Goal: Information Seeking & Learning: Learn about a topic

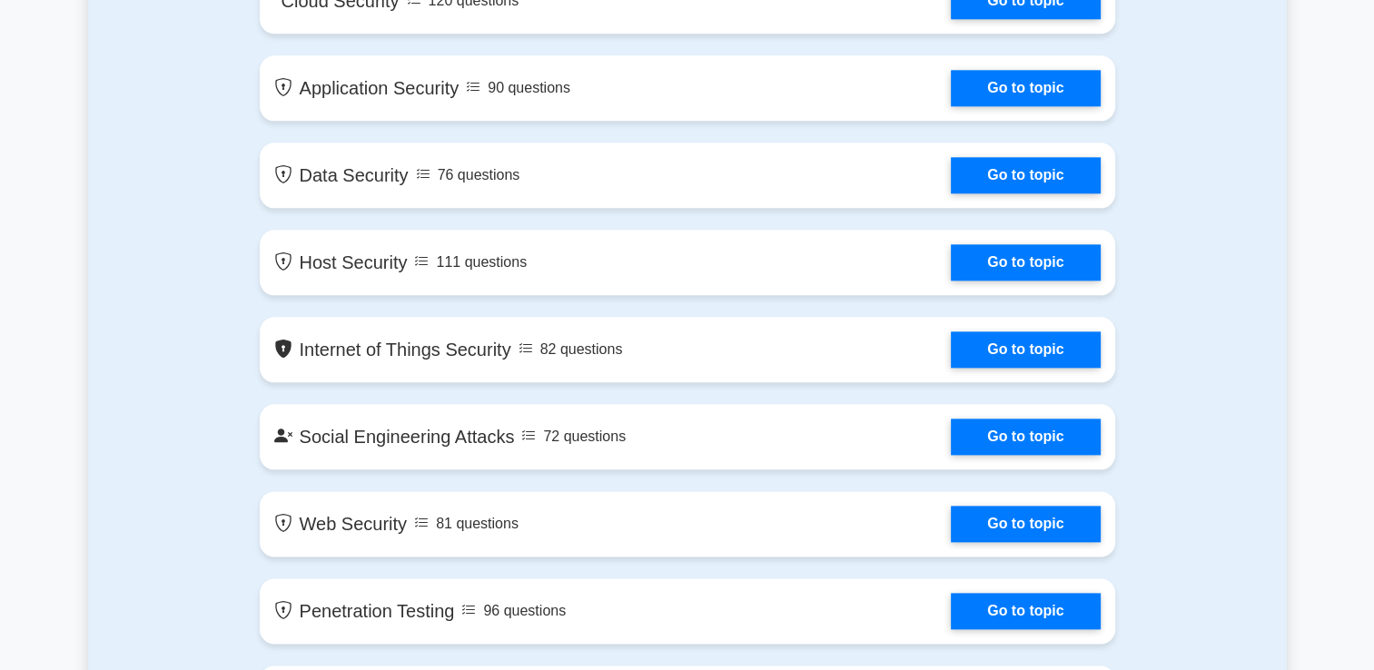
click at [1221, 103] on div "Contents of the CompTIA Security+ package 1241 CompTIA Security+ questions grou…" at bounding box center [687, 49] width 1199 height 2308
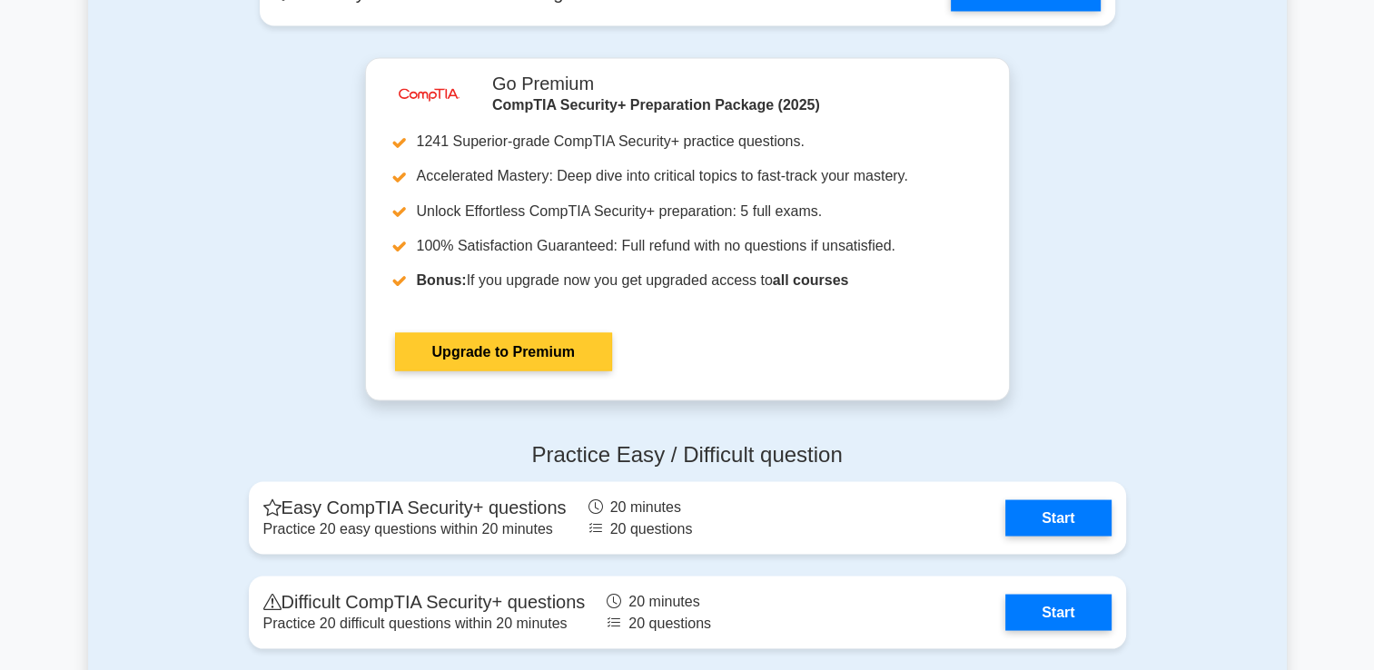
scroll to position [3543, 0]
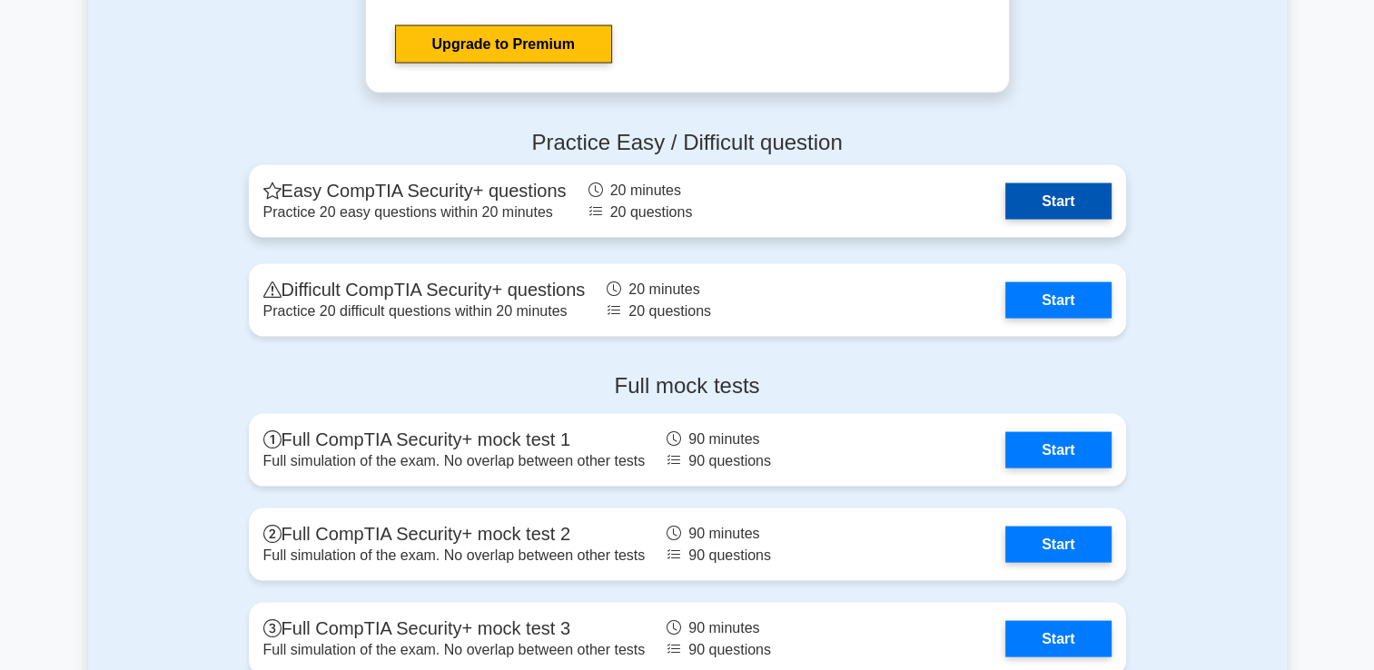
click at [1038, 196] on link "Start" at bounding box center [1058, 201] width 105 height 36
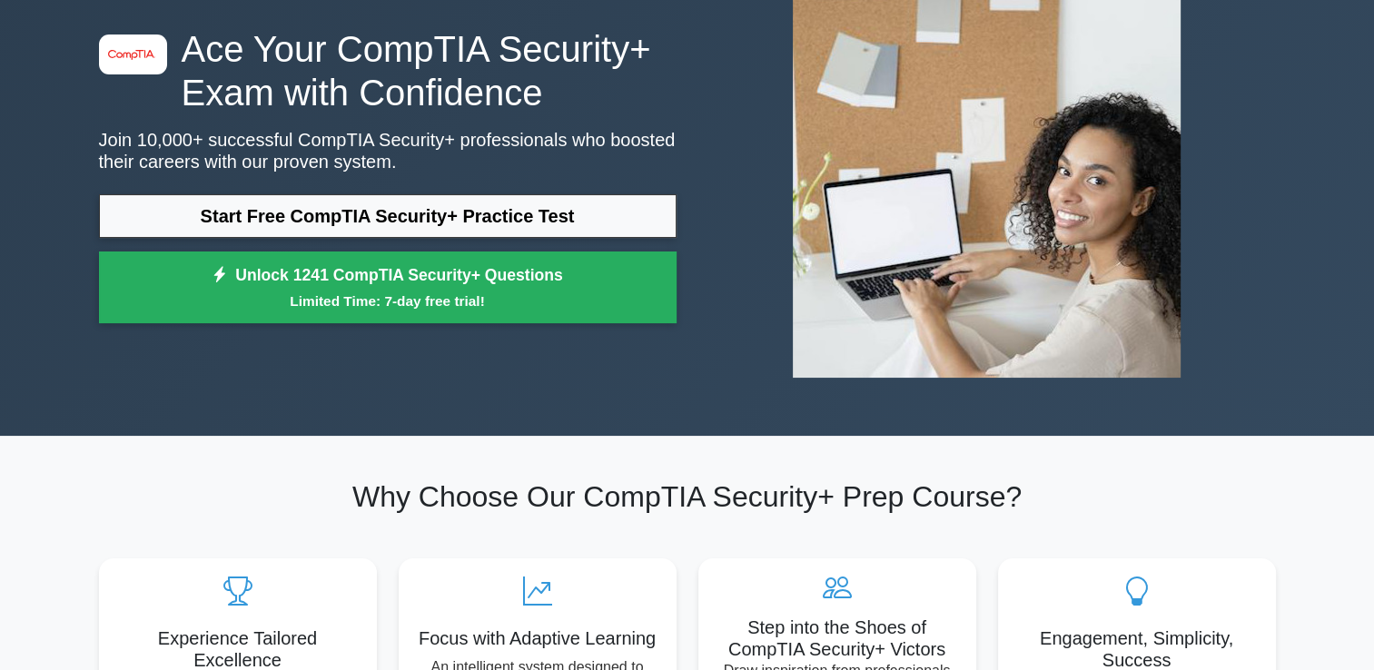
scroll to position [0, 0]
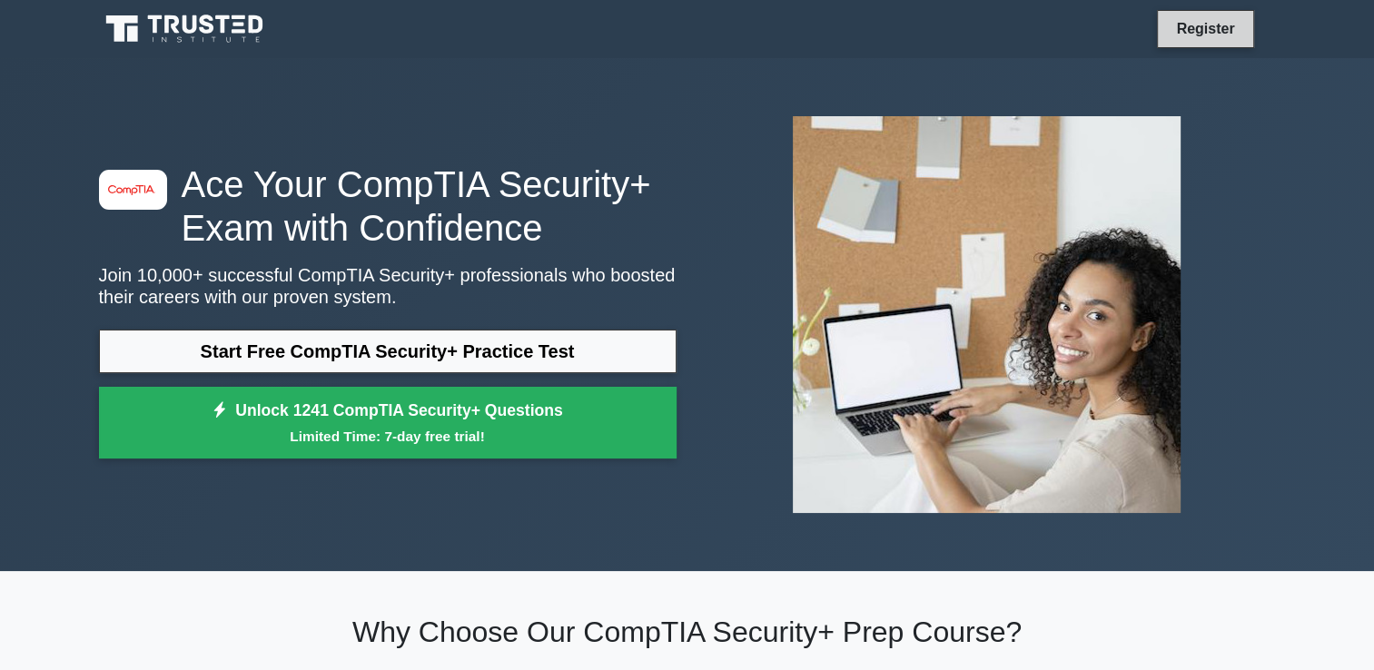
click at [1199, 37] on link "Register" at bounding box center [1205, 28] width 80 height 23
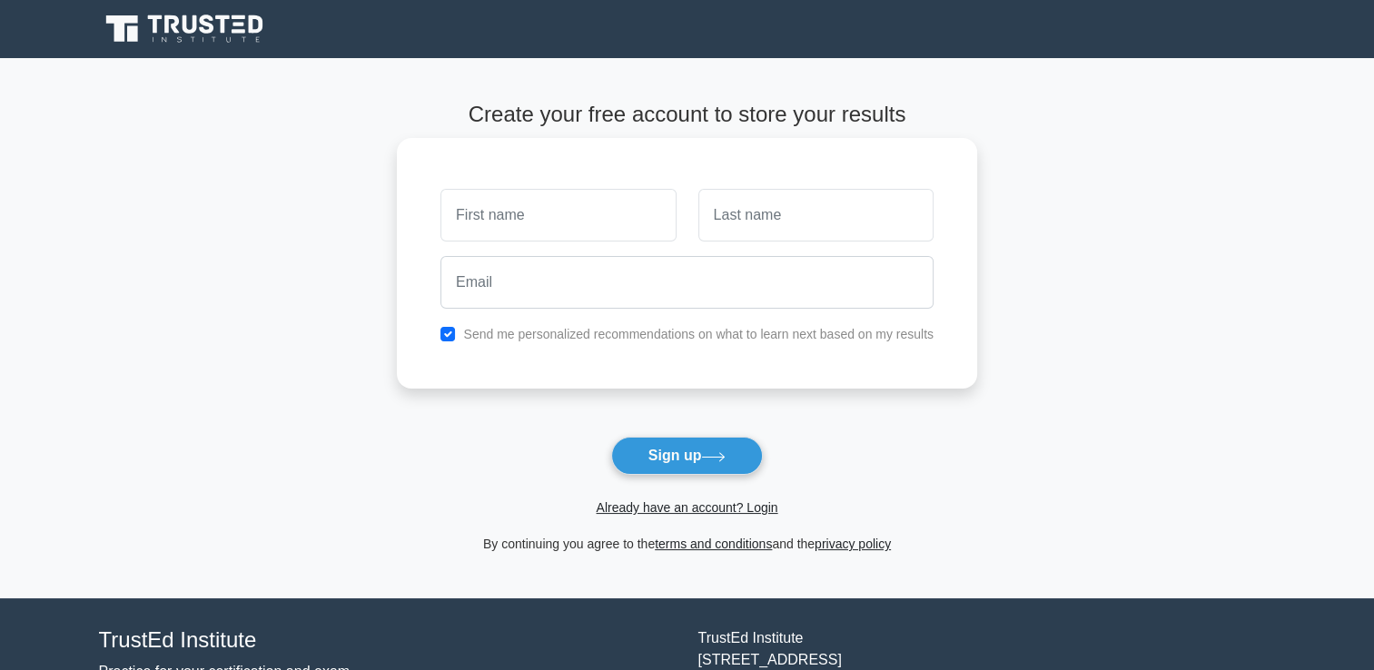
click at [522, 200] on input "text" at bounding box center [558, 215] width 235 height 53
type input "j"
type input "[PERSON_NAME]"
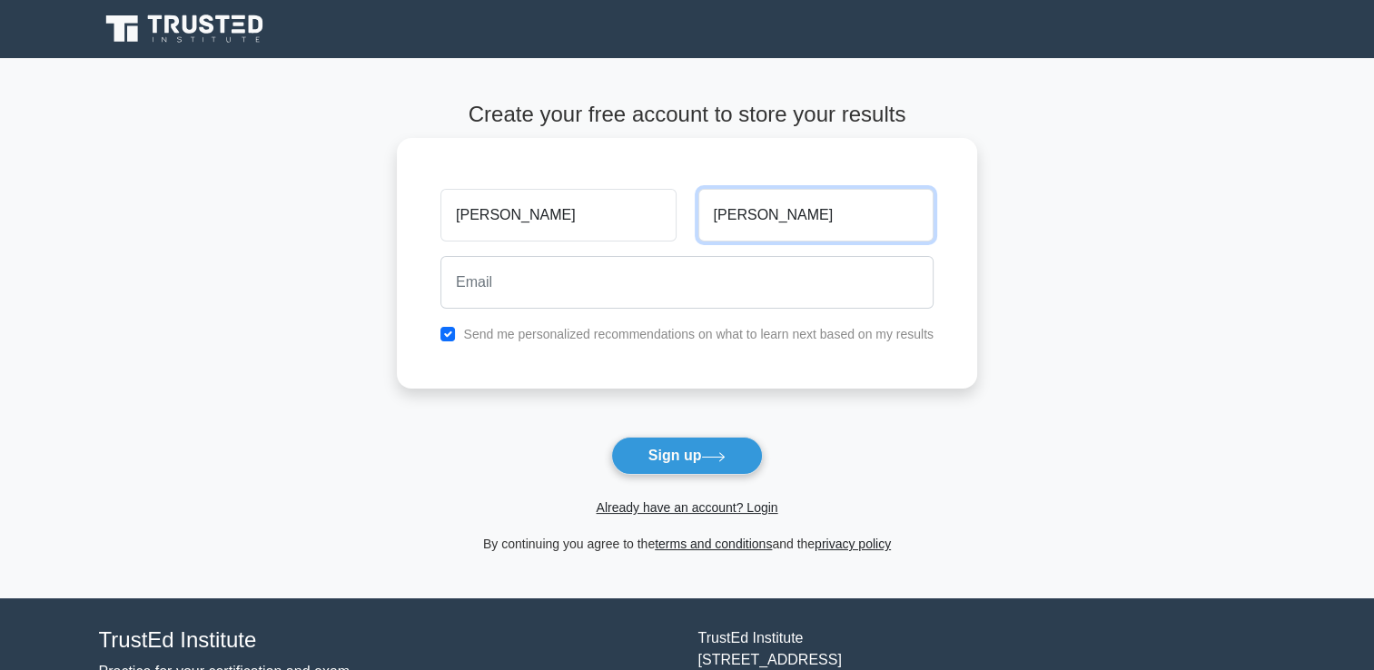
type input "Cokely"
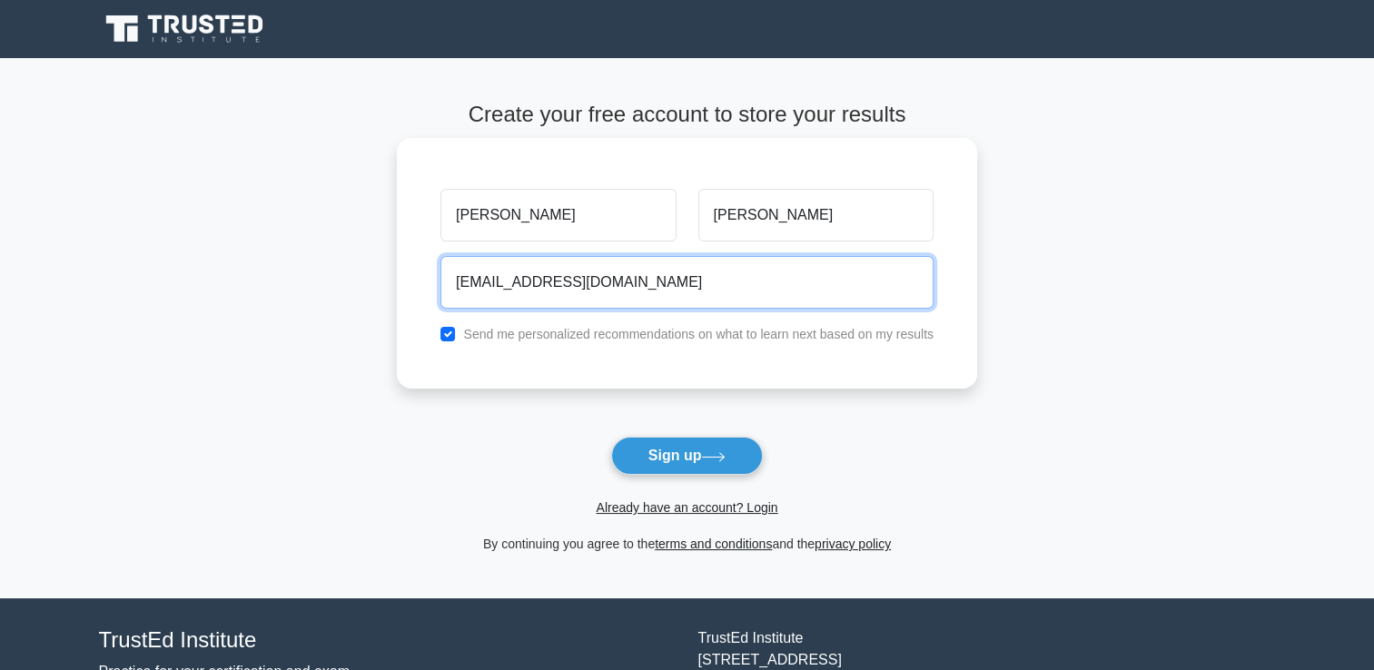
type input "jeffcokely25@gmail.com"
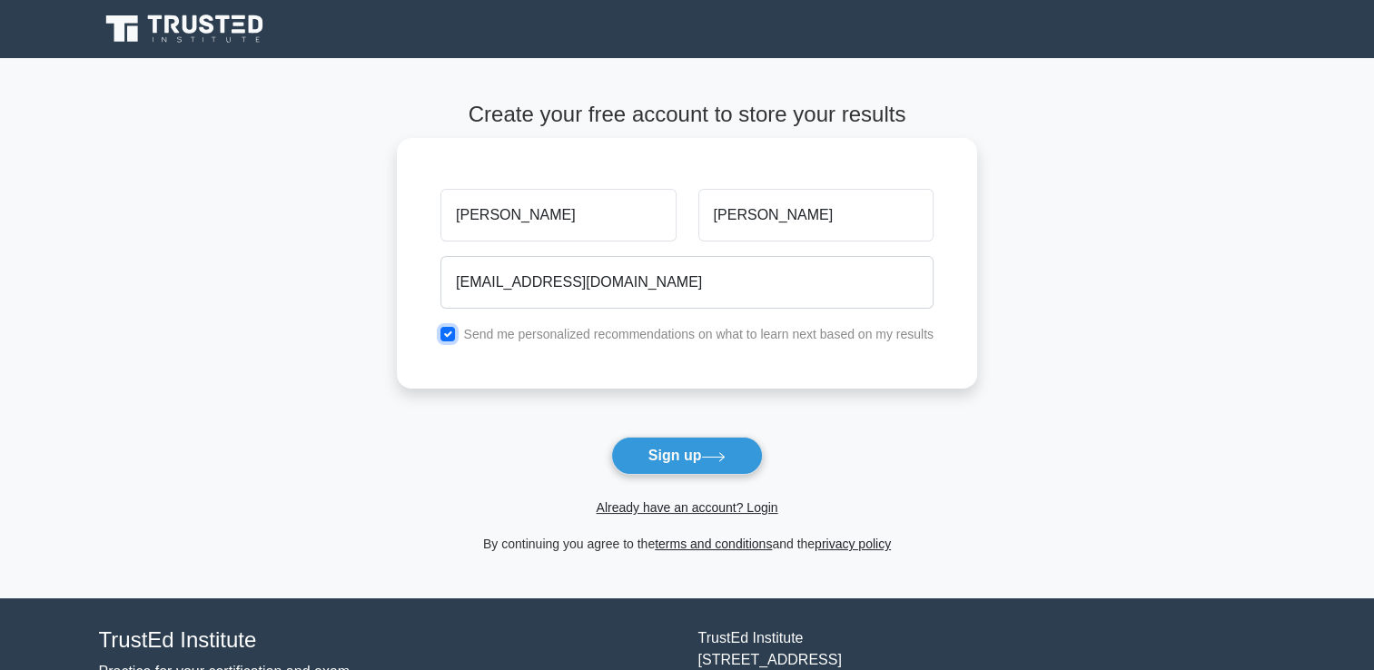
click at [449, 340] on input "checkbox" at bounding box center [448, 334] width 15 height 15
click at [527, 340] on label "Send me personalized recommendations on what to learn next based on my results" at bounding box center [698, 334] width 471 height 15
click at [462, 340] on div "Send me personalized recommendations on what to learn next based on my results" at bounding box center [687, 334] width 515 height 22
click at [446, 338] on input "checkbox" at bounding box center [448, 334] width 15 height 15
checkbox input "true"
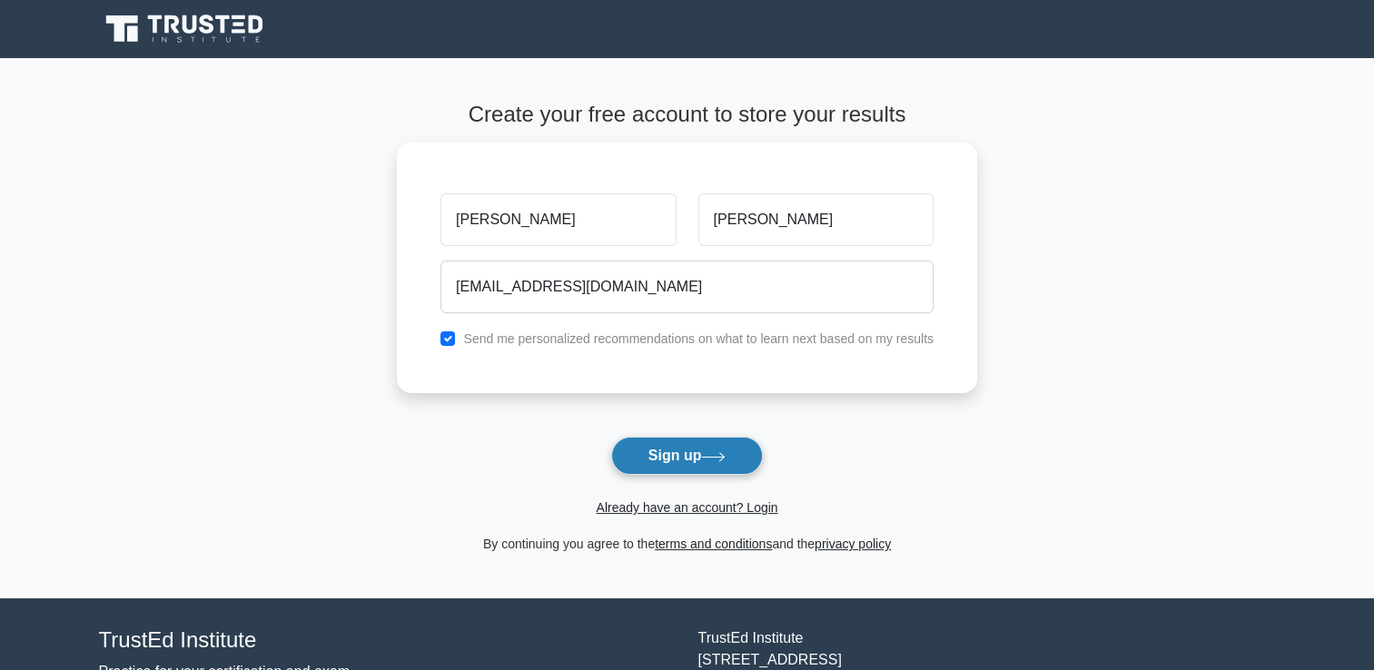
click at [705, 445] on button "Sign up" at bounding box center [687, 456] width 153 height 38
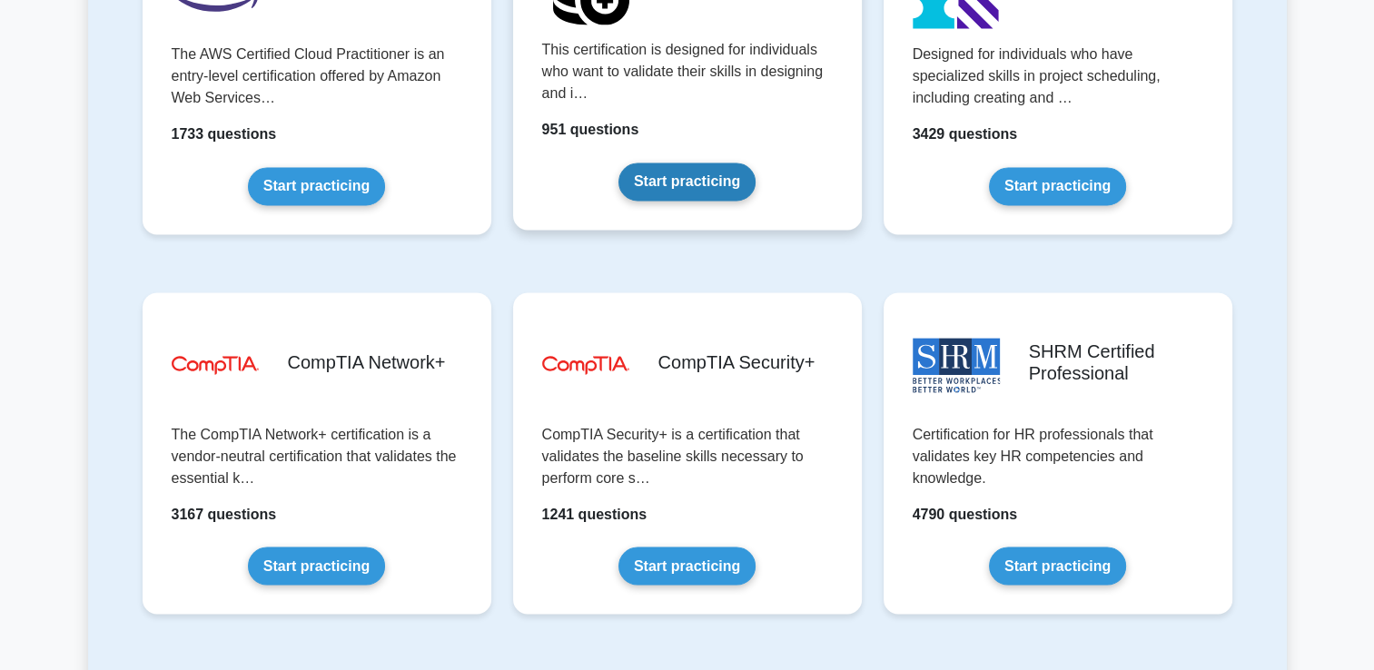
scroll to position [3179, 0]
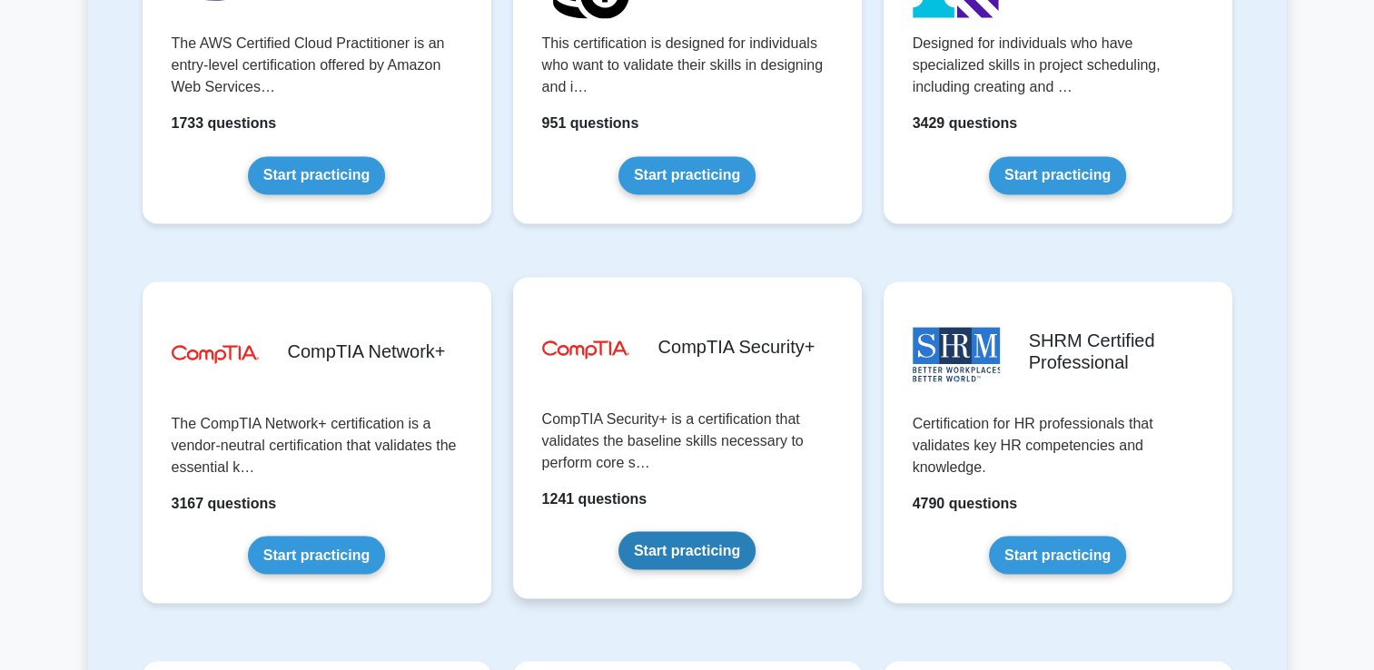
click at [689, 550] on link "Start practicing" at bounding box center [687, 550] width 137 height 38
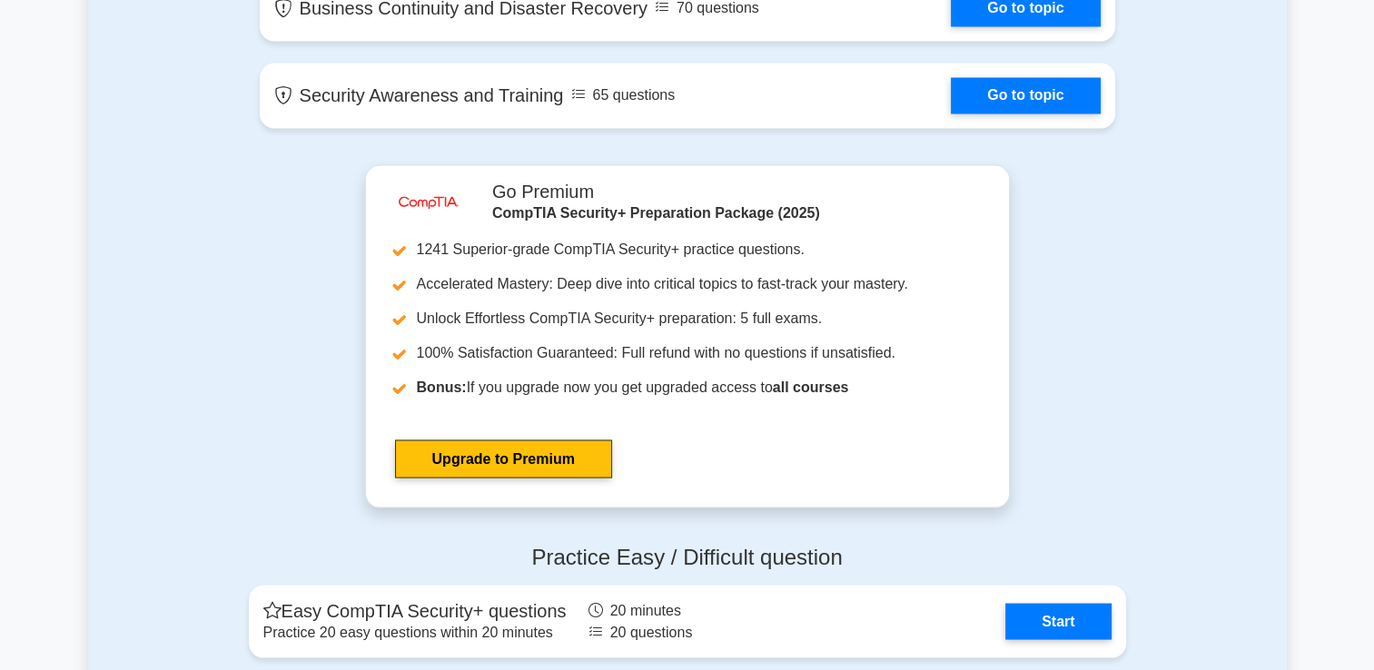
scroll to position [3634, 0]
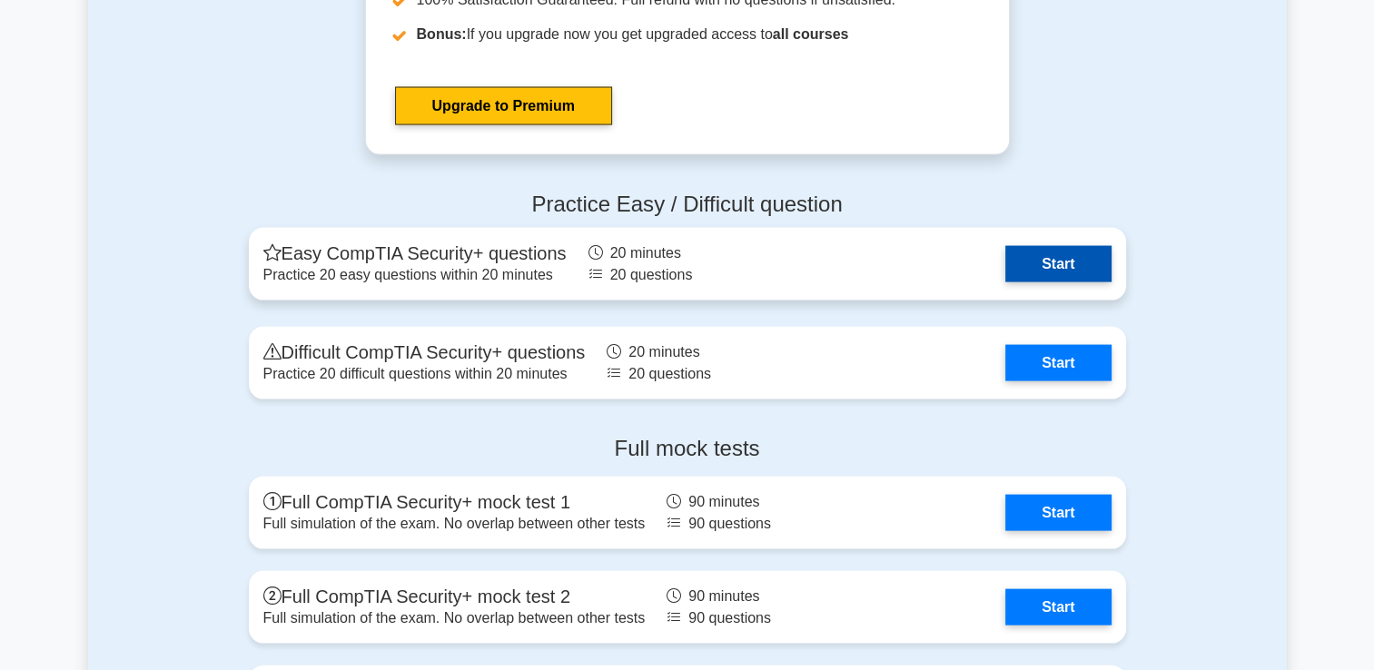
click at [1050, 271] on link "Start" at bounding box center [1058, 264] width 105 height 36
click at [1006, 268] on link "Start" at bounding box center [1058, 264] width 105 height 36
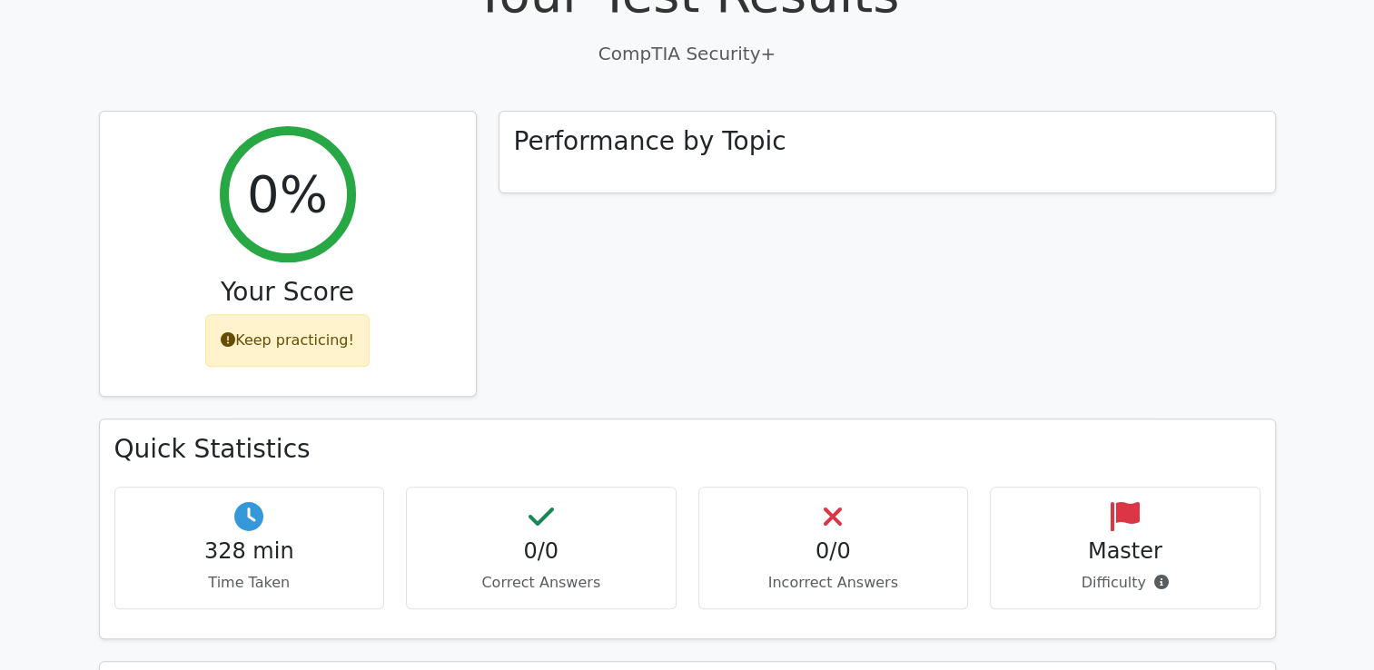
scroll to position [636, 0]
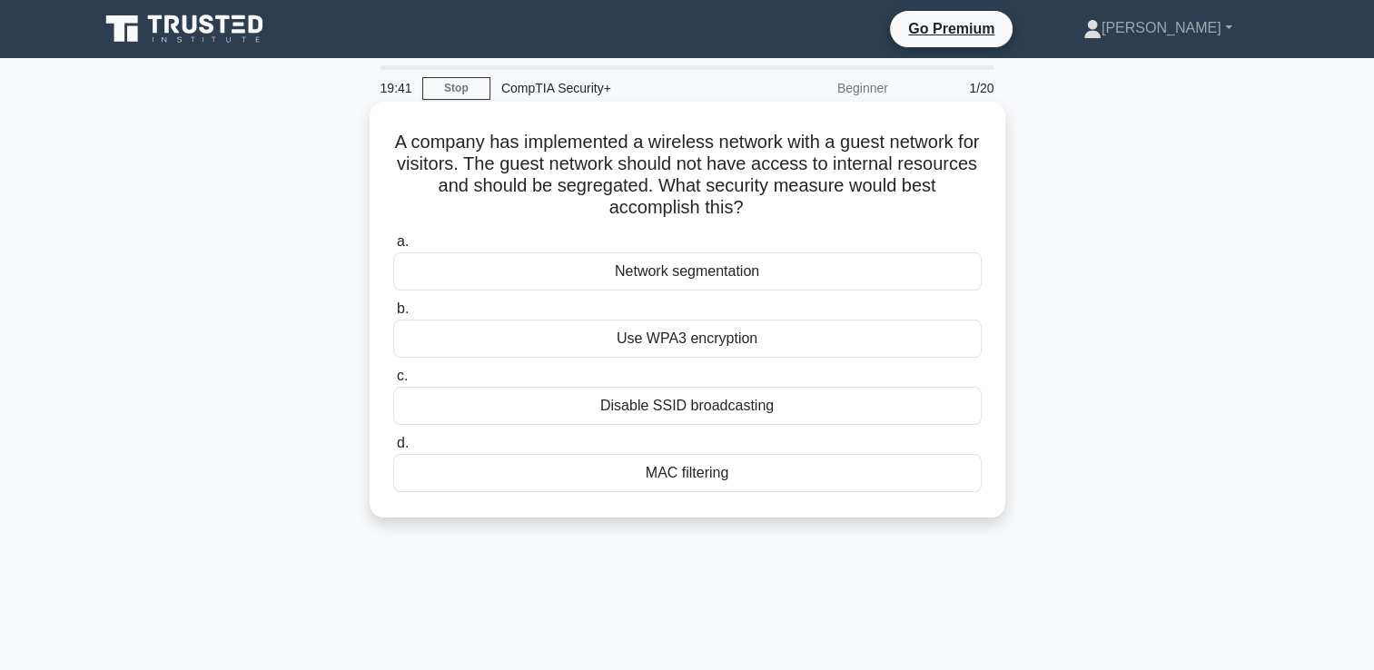
click at [741, 277] on div "Network segmentation" at bounding box center [687, 272] width 589 height 38
click at [393, 248] on input "a. Network segmentation" at bounding box center [393, 242] width 0 height 12
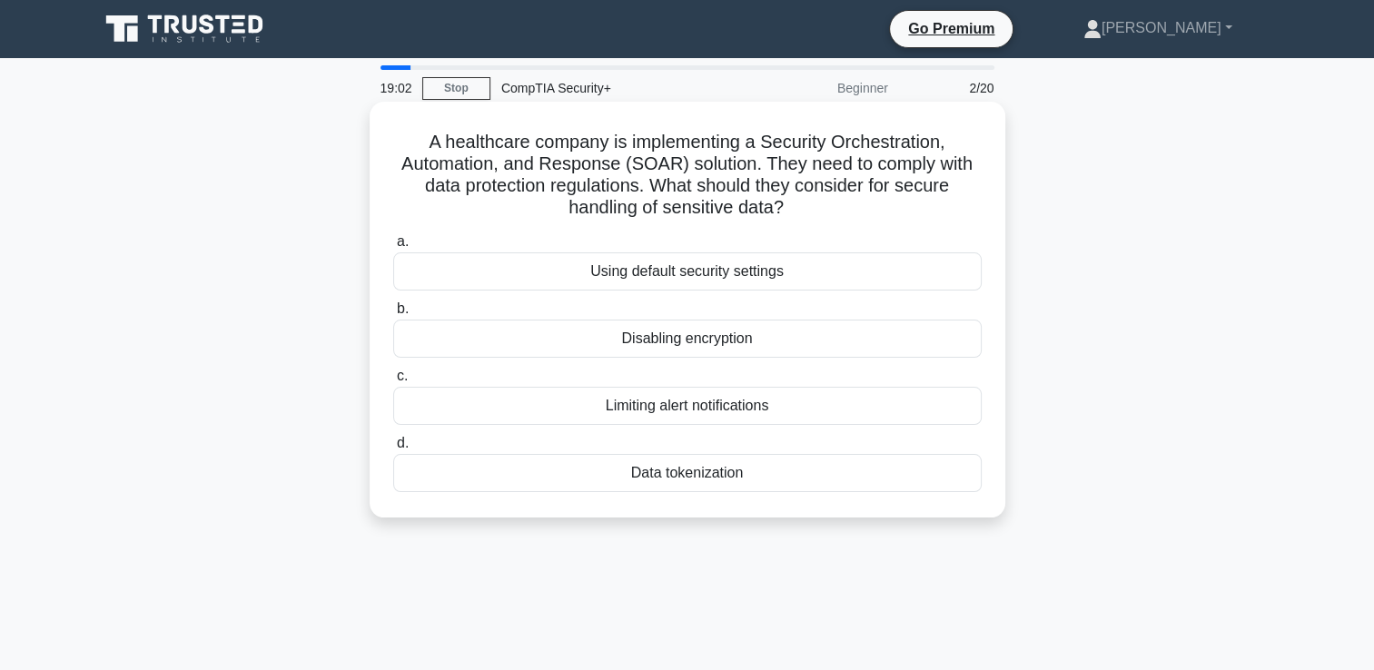
click at [705, 485] on div "Data tokenization" at bounding box center [687, 473] width 589 height 38
click at [393, 450] on input "d. Data tokenization" at bounding box center [393, 444] width 0 height 12
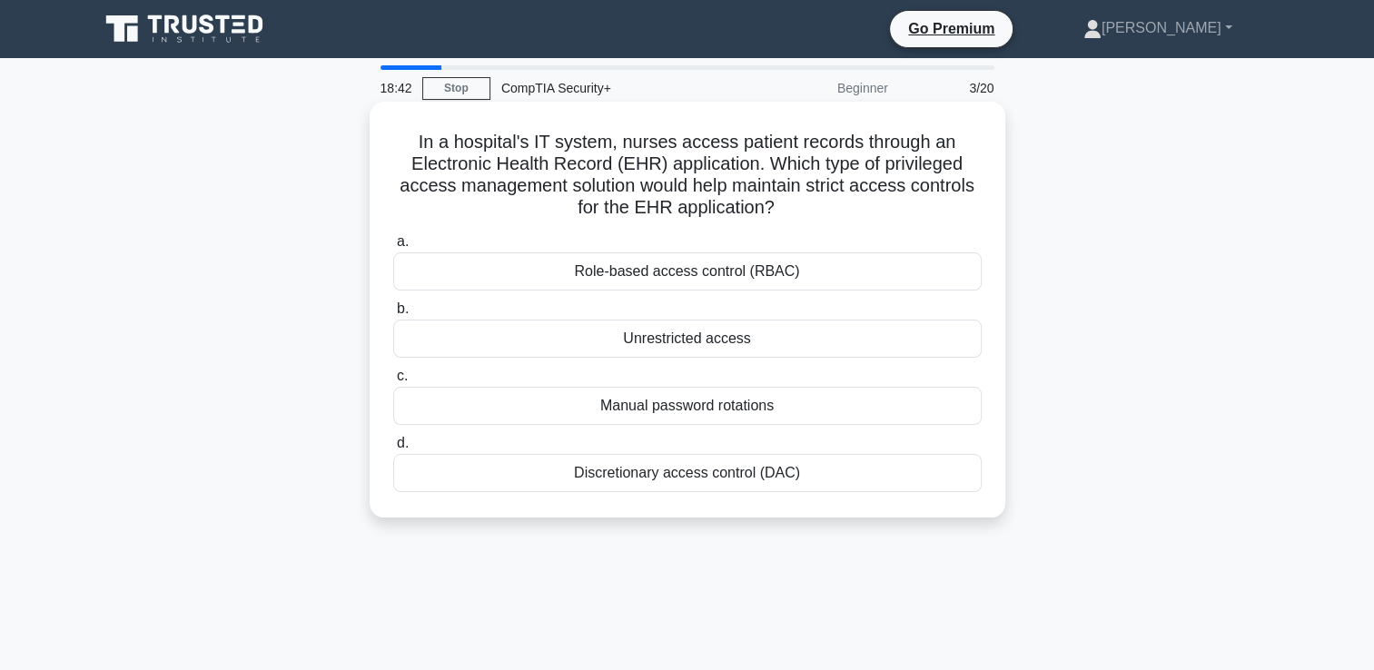
click at [649, 272] on div "Role-based access control (RBAC)" at bounding box center [687, 272] width 589 height 38
click at [393, 248] on input "a. Role-based access control (RBAC)" at bounding box center [393, 242] width 0 height 12
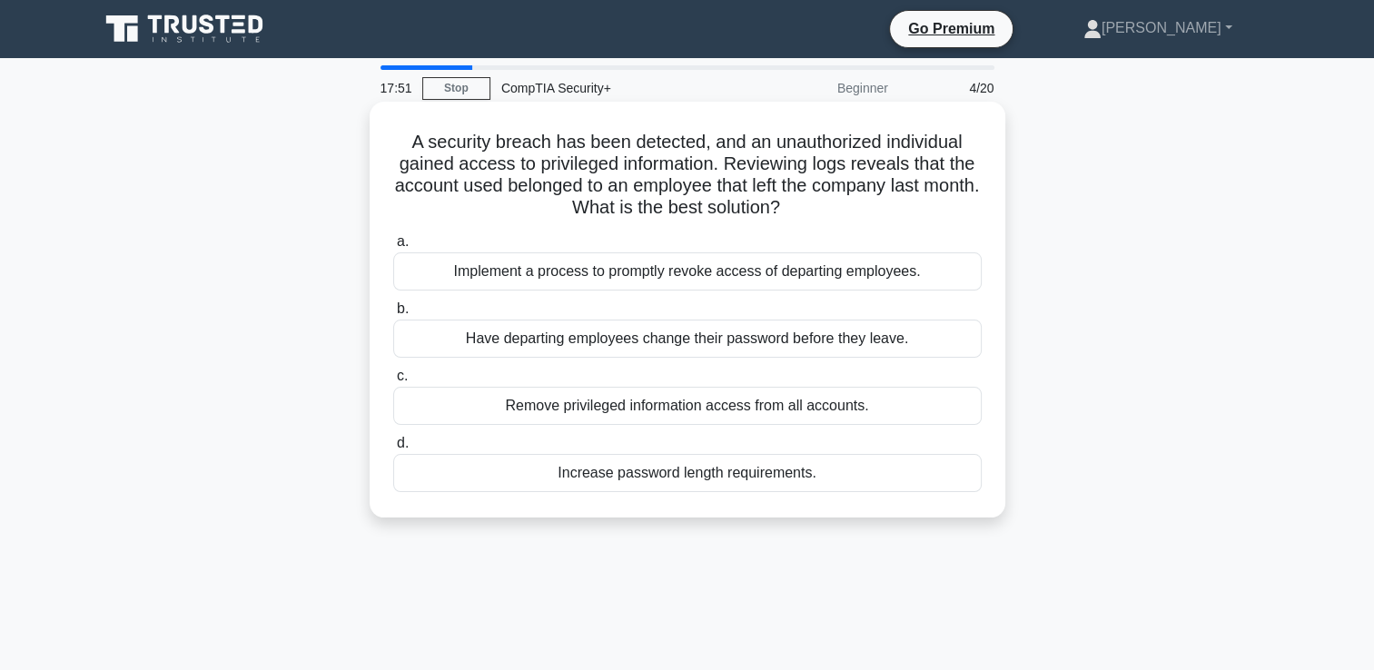
click at [701, 273] on div "Implement a process to promptly revoke access of departing employees." at bounding box center [687, 272] width 589 height 38
click at [393, 248] on input "a. Implement a process to promptly revoke access of departing employees." at bounding box center [393, 242] width 0 height 12
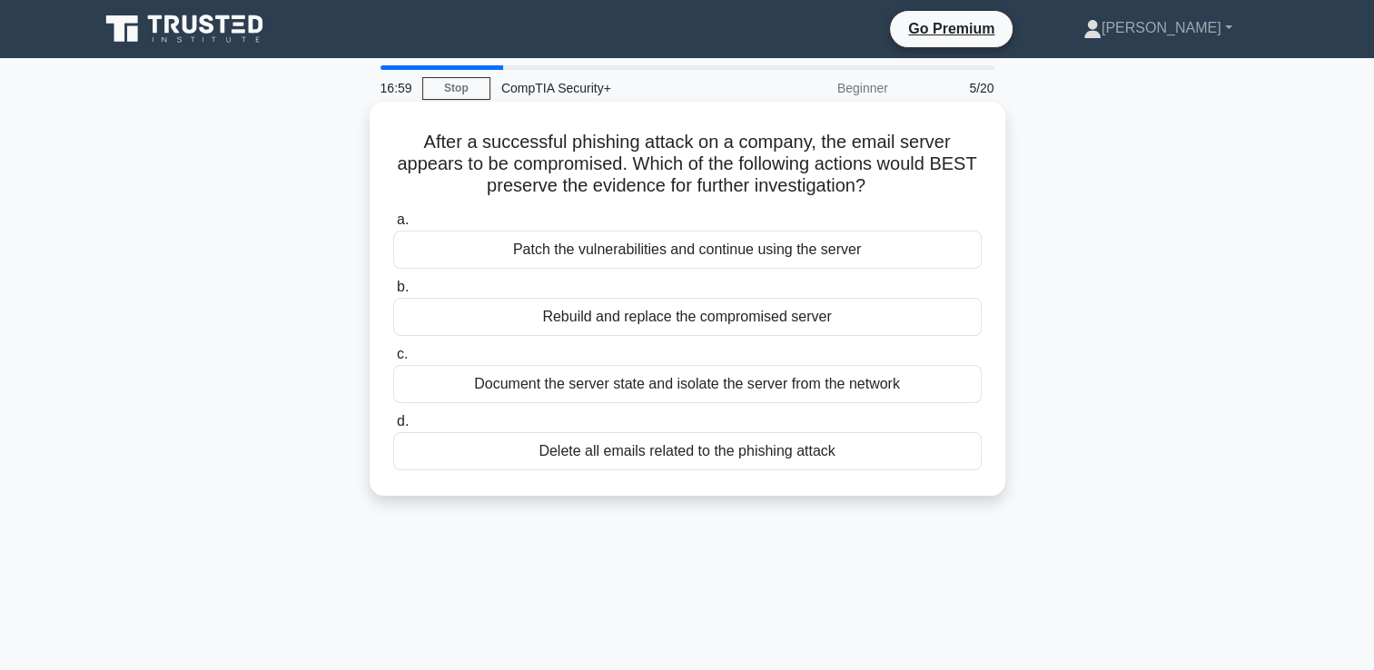
click at [690, 382] on div "Document the server state and isolate the server from the network" at bounding box center [687, 384] width 589 height 38
click at [393, 361] on input "c. Document the server state and isolate the server from the network" at bounding box center [393, 355] width 0 height 12
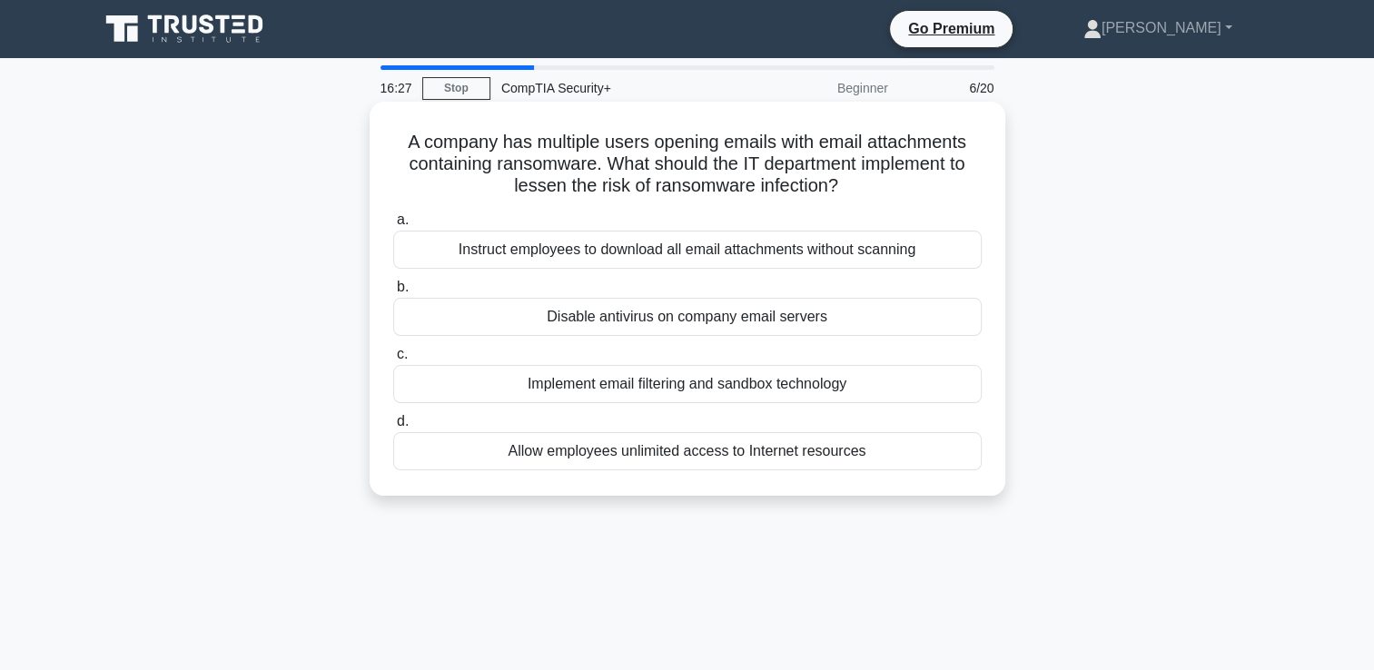
click at [646, 392] on div "Implement email filtering and sandbox technology" at bounding box center [687, 384] width 589 height 38
click at [393, 361] on input "c. Implement email filtering and sandbox technology" at bounding box center [393, 355] width 0 height 12
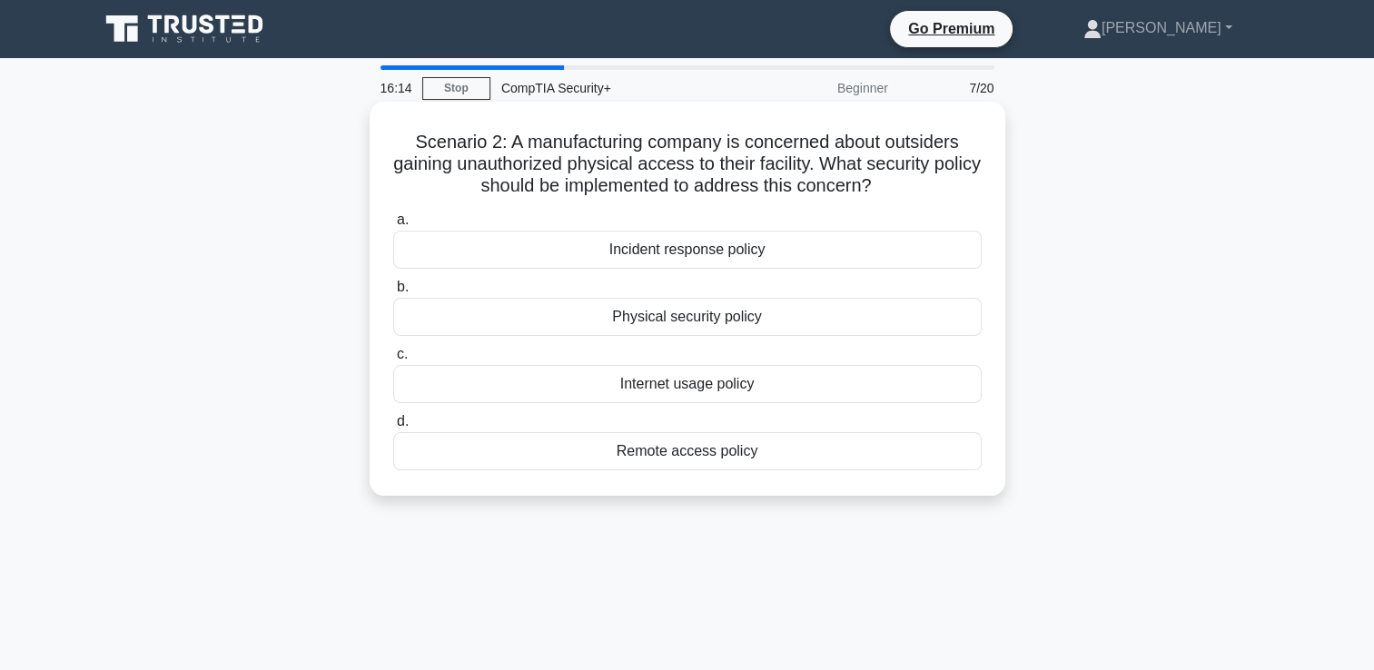
click at [696, 321] on div "Physical security policy" at bounding box center [687, 317] width 589 height 38
click at [393, 293] on input "b. Physical security policy" at bounding box center [393, 288] width 0 height 12
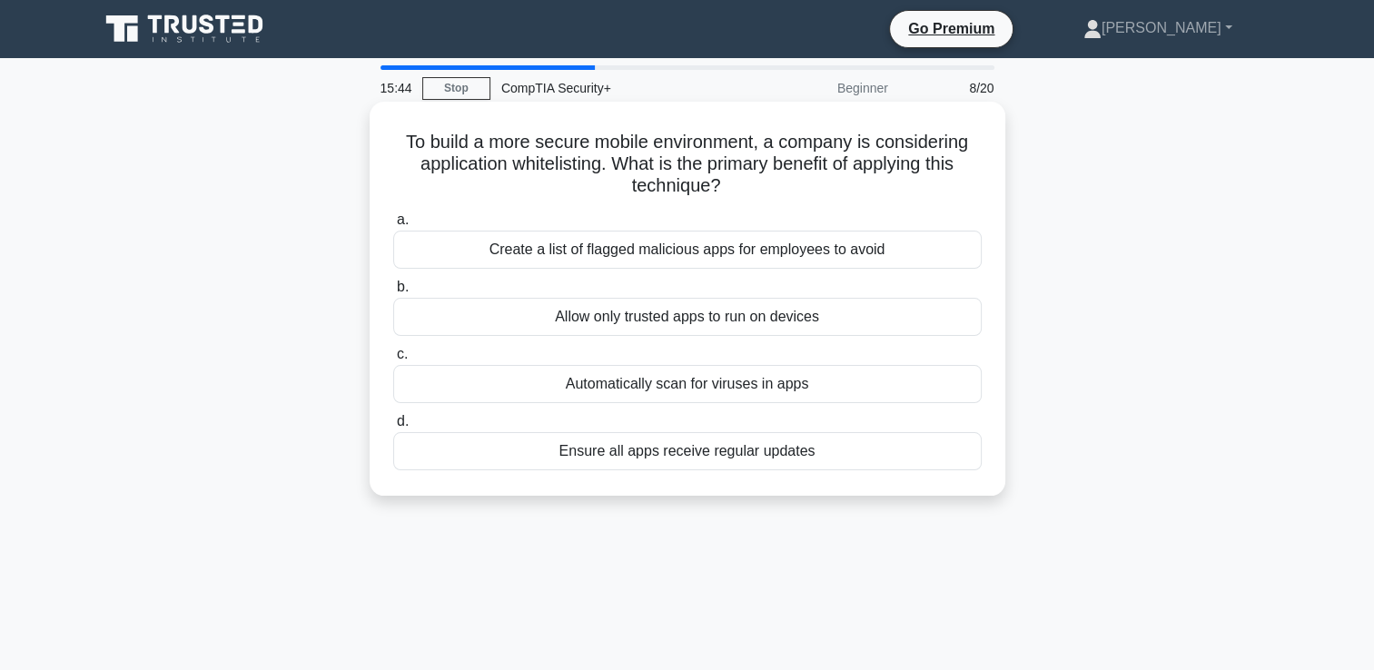
click at [659, 321] on div "Allow only trusted apps to run on devices" at bounding box center [687, 317] width 589 height 38
click at [393, 293] on input "b. Allow only trusted apps to run on devices" at bounding box center [393, 288] width 0 height 12
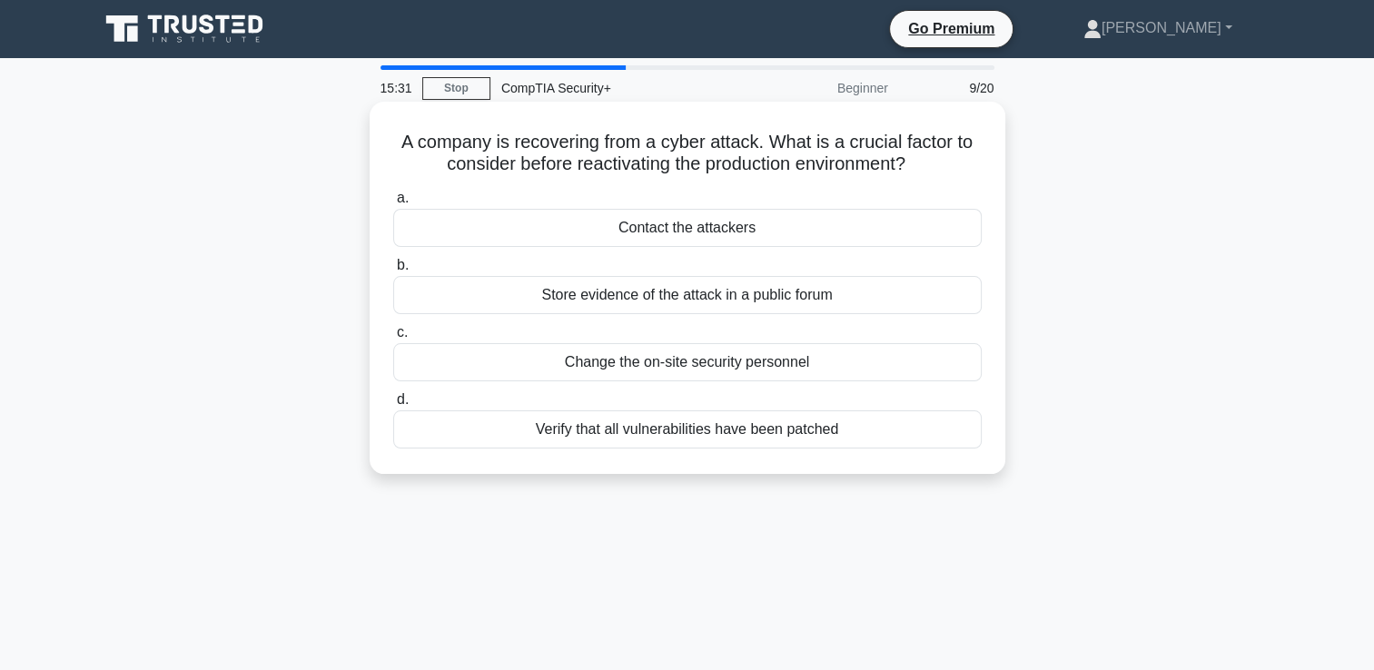
click at [719, 438] on div "Verify that all vulnerabilities have been patched" at bounding box center [687, 430] width 589 height 38
click at [393, 406] on input "d. Verify that all vulnerabilities have been patched" at bounding box center [393, 400] width 0 height 12
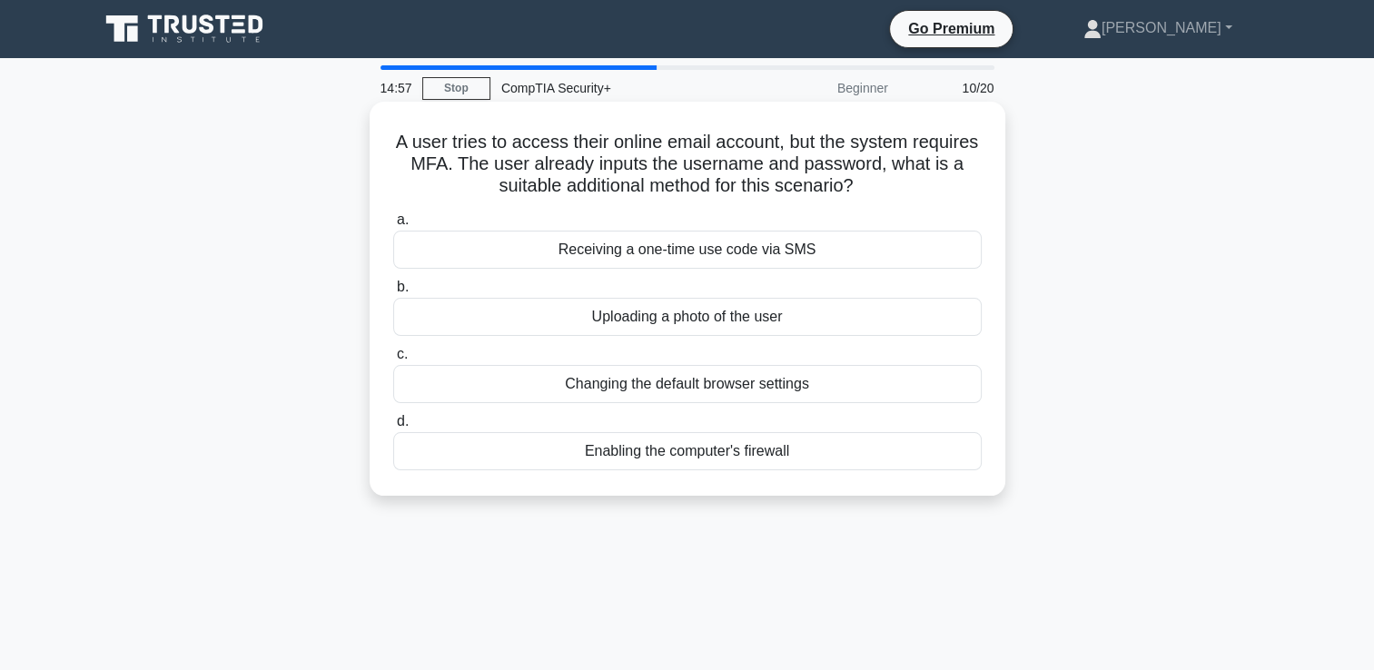
click at [638, 245] on div "Receiving a one-time use code via SMS" at bounding box center [687, 250] width 589 height 38
click at [393, 226] on input "a. Receiving a one-time use code via SMS" at bounding box center [393, 220] width 0 height 12
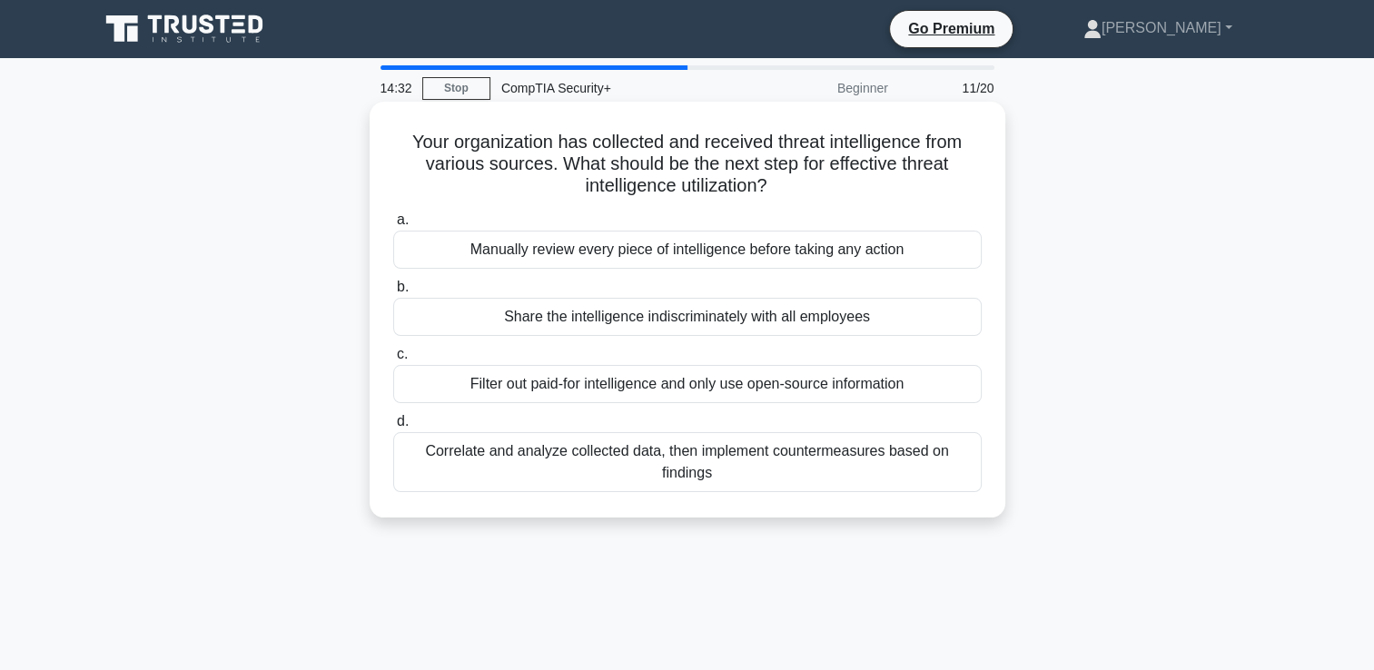
click at [637, 461] on div "Correlate and analyze collected data, then implement countermeasures based on f…" at bounding box center [687, 462] width 589 height 60
click at [393, 428] on input "d. Correlate and analyze collected data, then implement countermeasures based o…" at bounding box center [393, 422] width 0 height 12
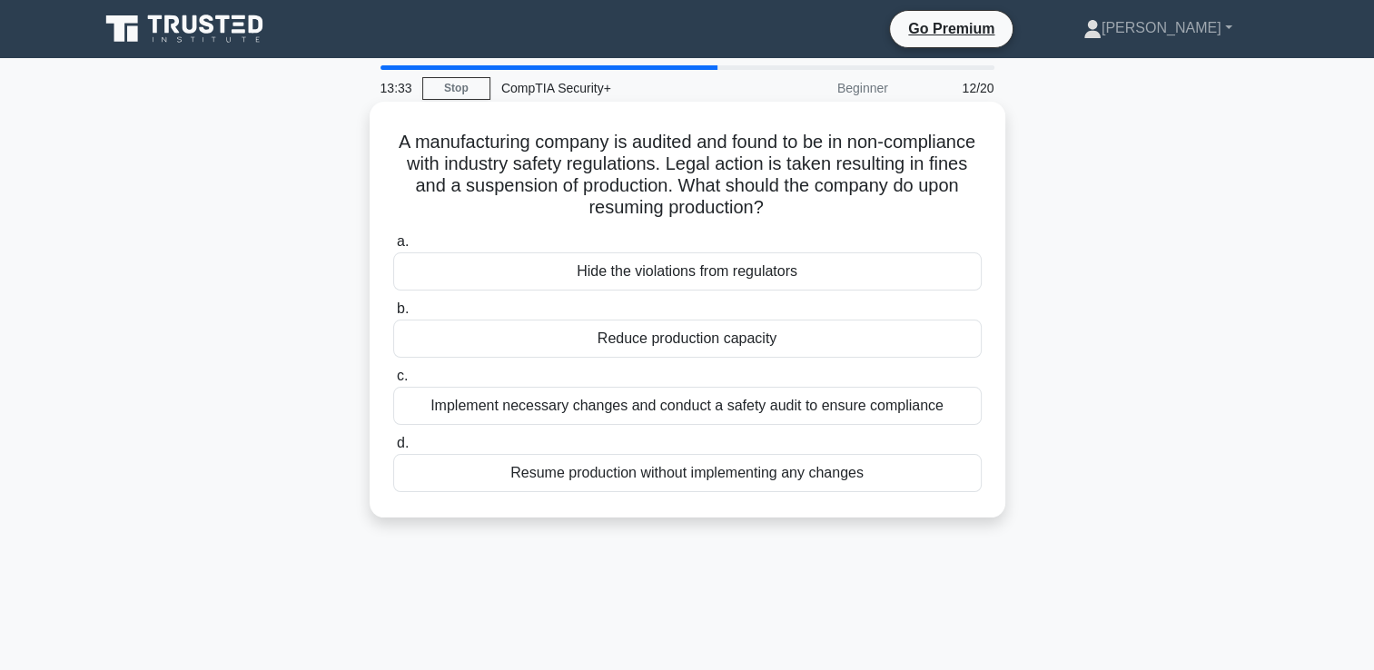
click at [535, 416] on div "Implement necessary changes and conduct a safety audit to ensure compliance" at bounding box center [687, 406] width 589 height 38
click at [393, 382] on input "c. Implement necessary changes and conduct a safety audit to ensure compliance" at bounding box center [393, 377] width 0 height 12
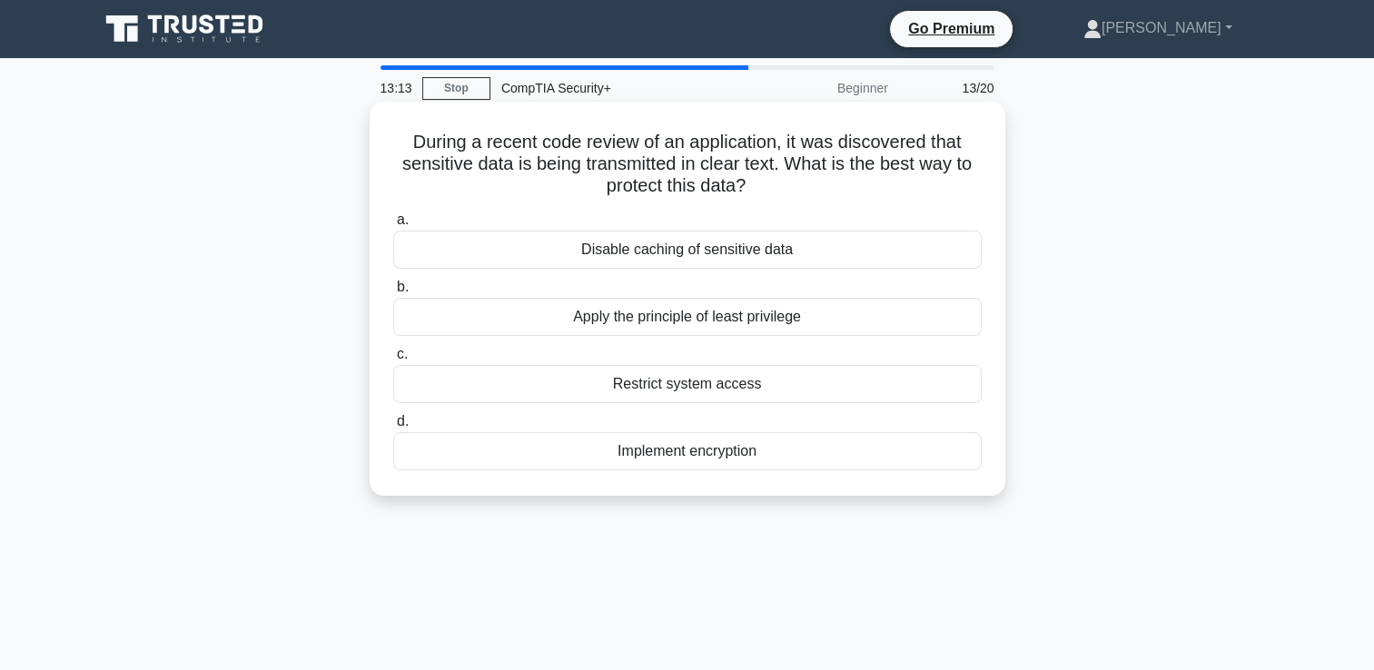
click at [671, 452] on div "Implement encryption" at bounding box center [687, 451] width 589 height 38
click at [393, 428] on input "d. Implement encryption" at bounding box center [393, 422] width 0 height 12
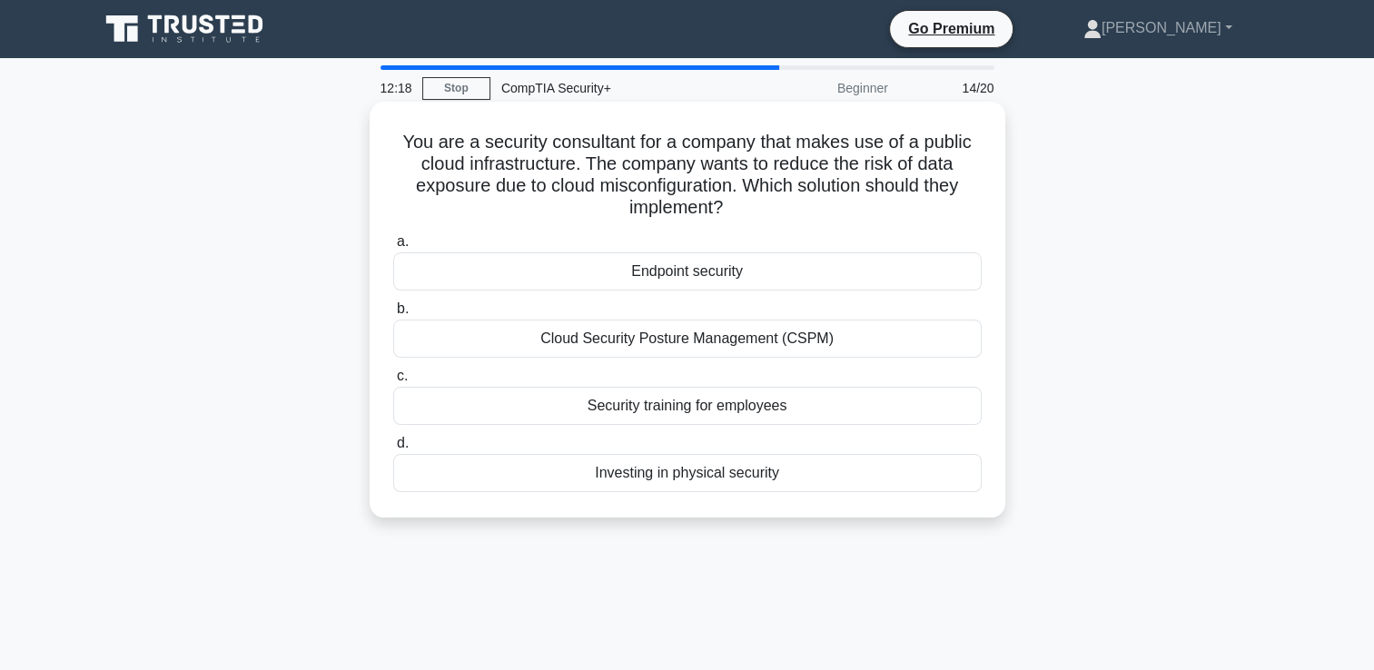
click at [674, 347] on div "Cloud Security Posture Management (CSPM)" at bounding box center [687, 339] width 589 height 38
click at [393, 315] on input "b. Cloud Security Posture Management (CSPM)" at bounding box center [393, 309] width 0 height 12
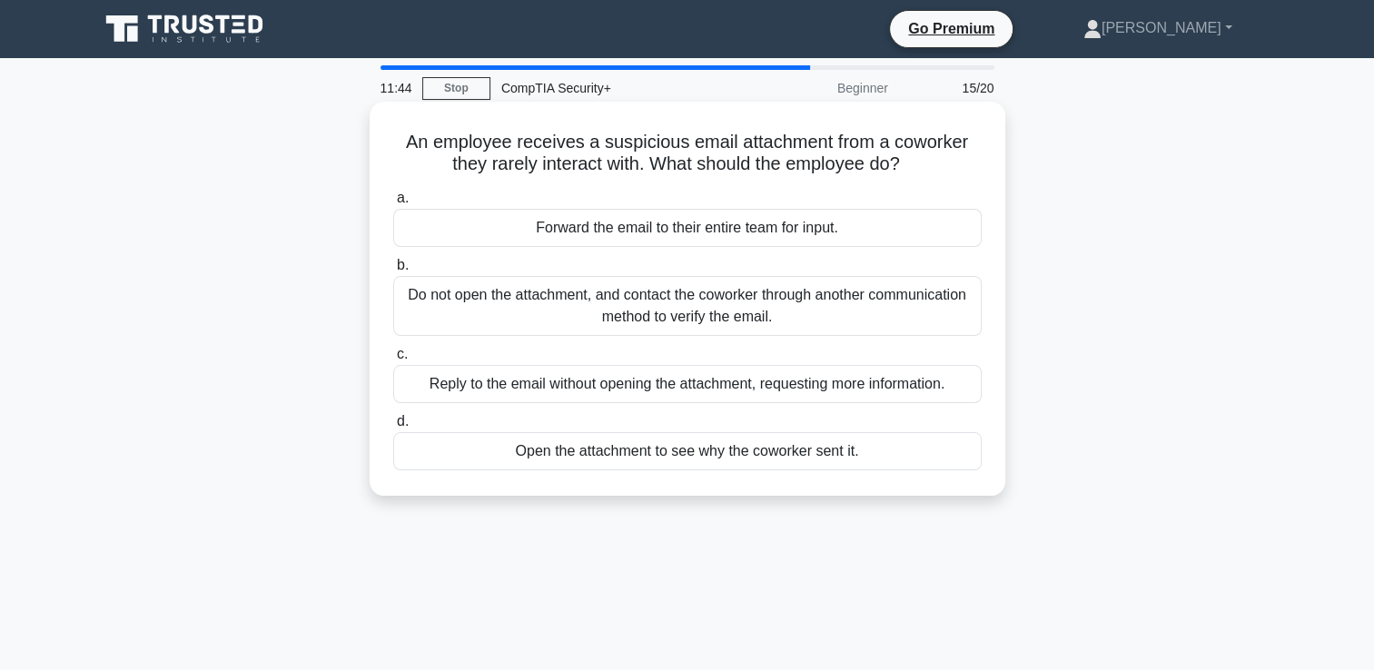
click at [640, 312] on div "Do not open the attachment, and contact the coworker through another communicat…" at bounding box center [687, 306] width 589 height 60
click at [393, 272] on input "b. Do not open the attachment, and contact the coworker through another communi…" at bounding box center [393, 266] width 0 height 12
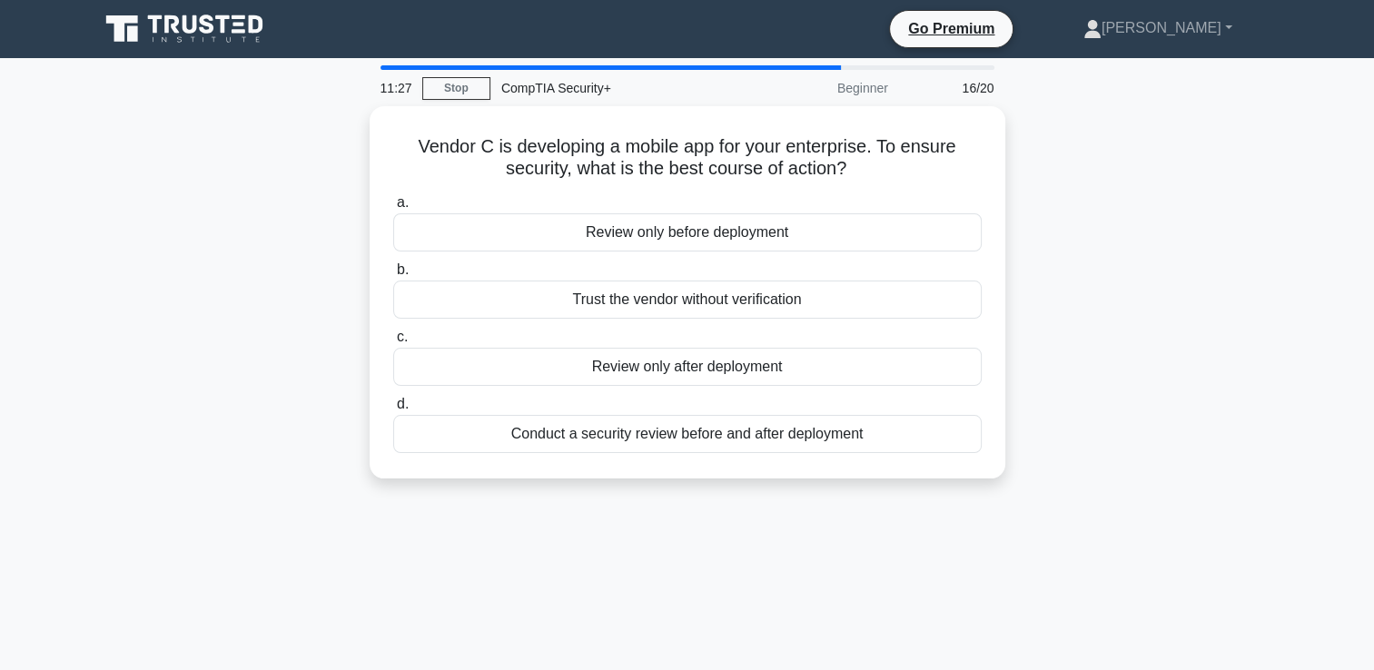
drag, startPoint x: 619, startPoint y: 314, endPoint x: 1173, endPoint y: 341, distance: 554.7
drag, startPoint x: 1173, startPoint y: 341, endPoint x: 1160, endPoint y: 148, distance: 193.0
click at [1160, 148] on div "Vendor C is developing a mobile app for your enterprise. To ensure security, wh…" at bounding box center [687, 303] width 1199 height 394
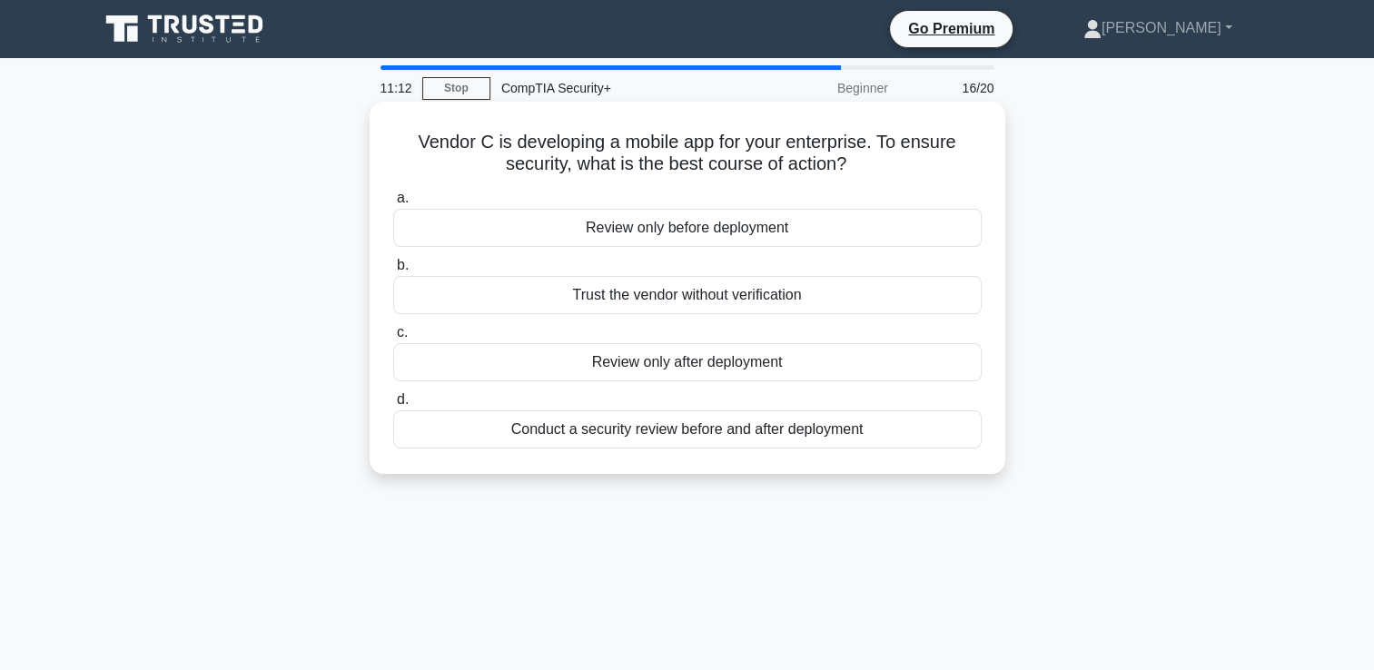
click at [721, 431] on div "Conduct a security review before and after deployment" at bounding box center [687, 430] width 589 height 38
click at [393, 406] on input "d. Conduct a security review before and after deployment" at bounding box center [393, 400] width 0 height 12
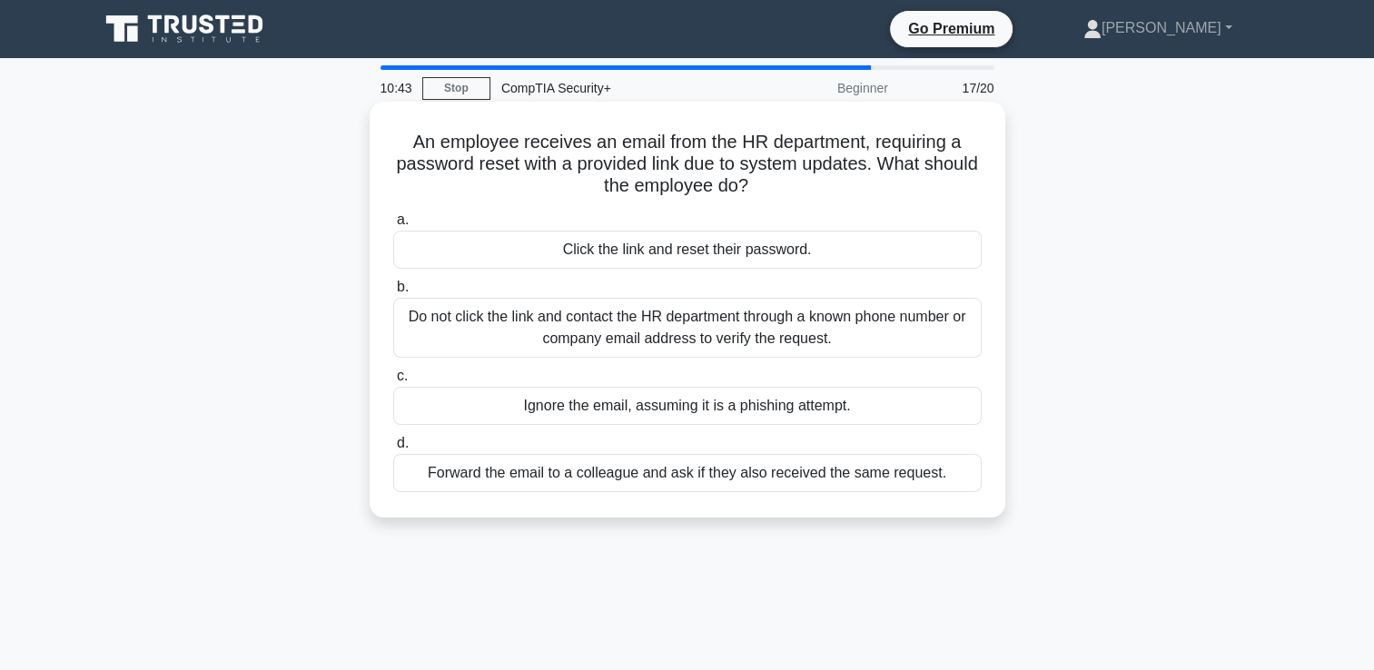
click at [643, 325] on div "Do not click the link and contact the HR department through a known phone numbe…" at bounding box center [687, 328] width 589 height 60
click at [393, 293] on input "b. Do not click the link and contact the HR department through a known phone nu…" at bounding box center [393, 288] width 0 height 12
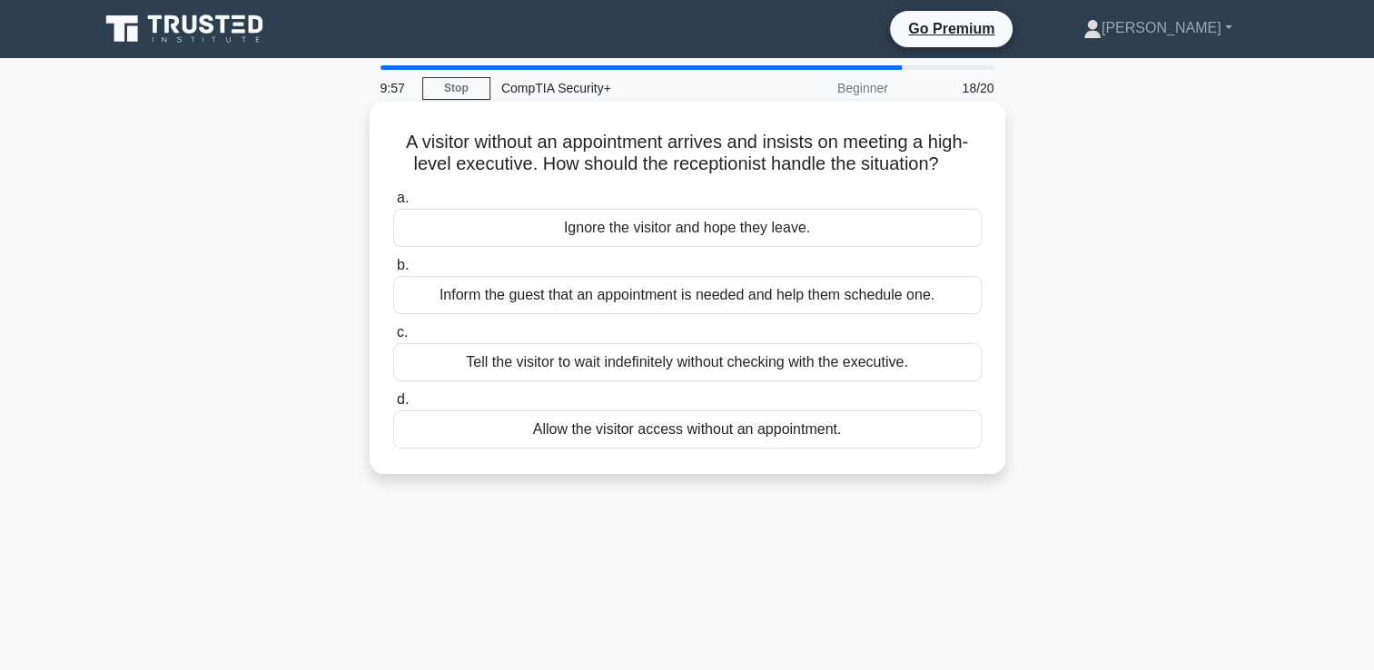
click at [602, 302] on div "Inform the guest that an appointment is needed and help them schedule one." at bounding box center [687, 295] width 589 height 38
click at [393, 272] on input "b. Inform the guest that an appointment is needed and help them schedule one." at bounding box center [393, 266] width 0 height 12
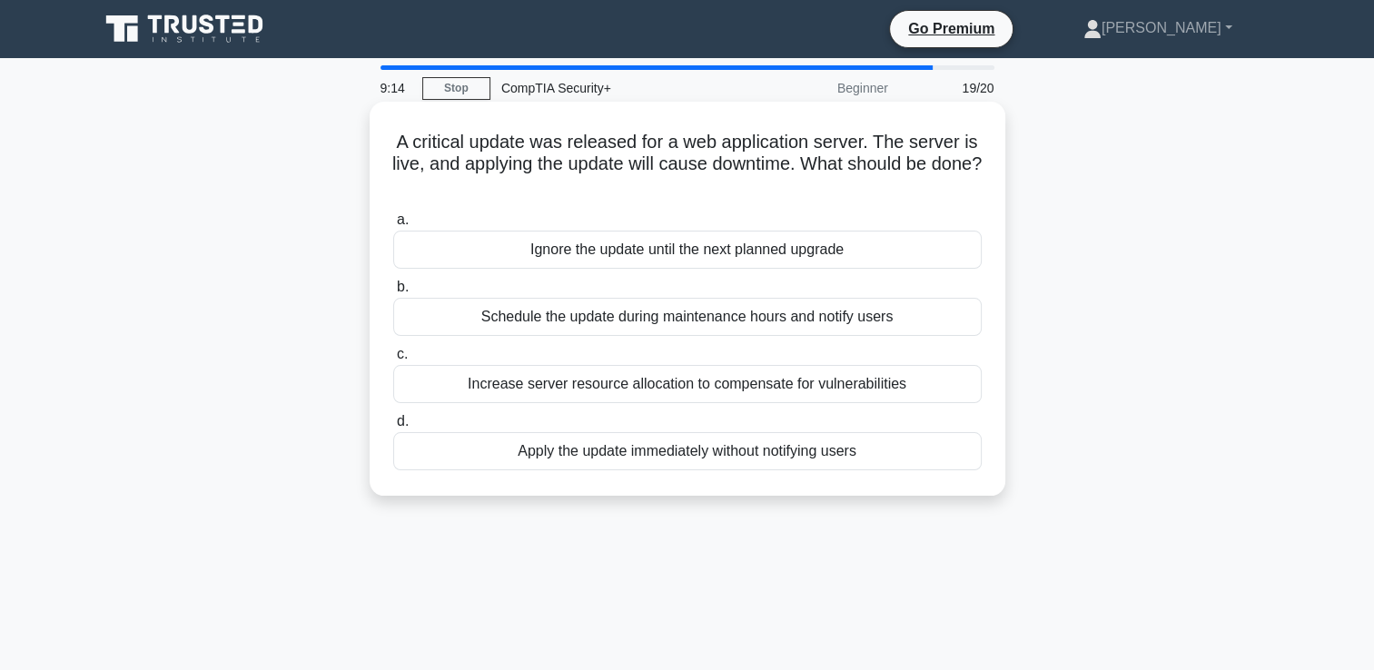
click at [560, 325] on div "Schedule the update during maintenance hours and notify users" at bounding box center [687, 317] width 589 height 38
click at [393, 293] on input "b. Schedule the update during maintenance hours and notify users" at bounding box center [393, 288] width 0 height 12
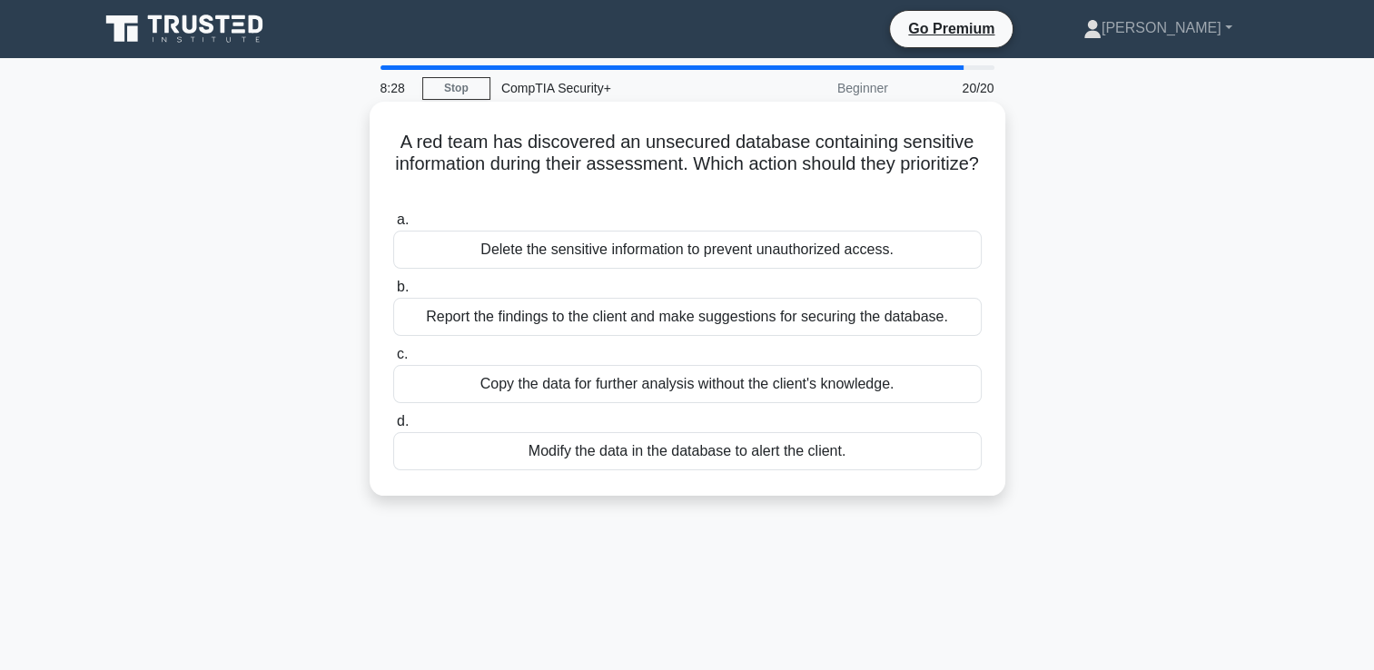
click at [560, 330] on div "Report the findings to the client and make suggestions for securing the databas…" at bounding box center [687, 317] width 589 height 38
click at [393, 293] on input "b. Report the findings to the client and make suggestions for securing the data…" at bounding box center [393, 288] width 0 height 12
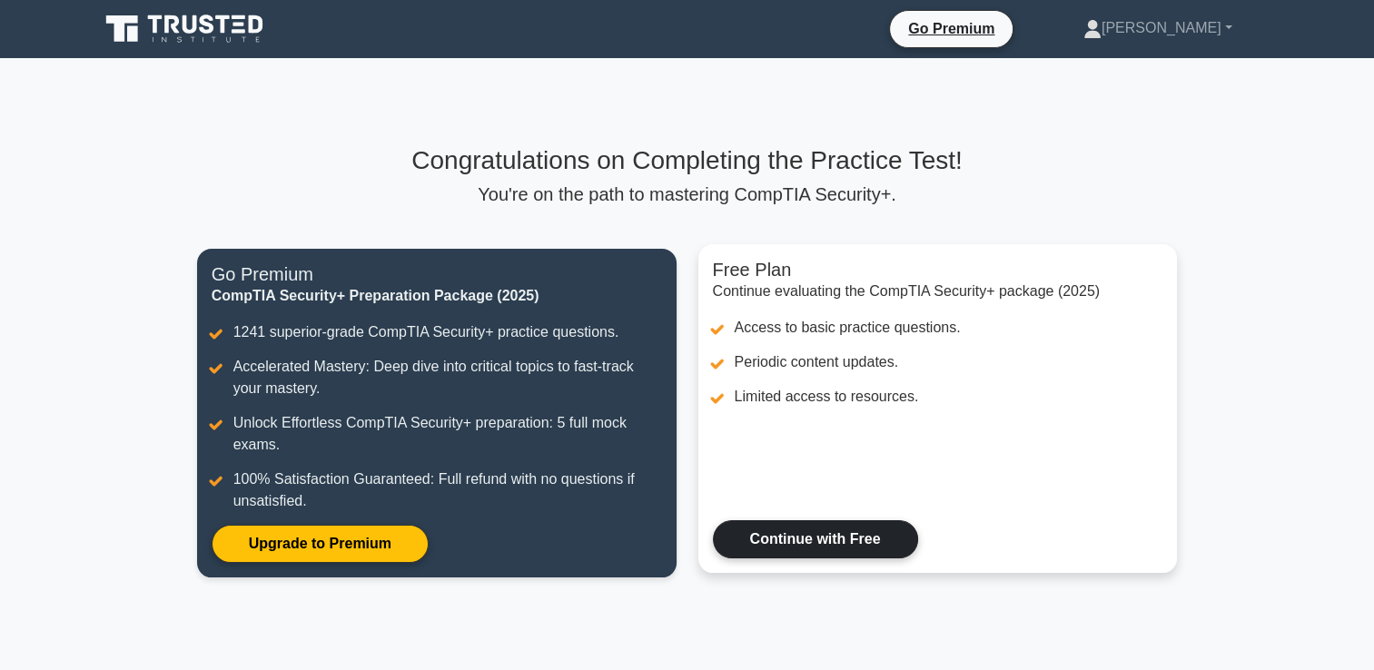
click at [810, 549] on link "Continue with Free" at bounding box center [815, 540] width 205 height 38
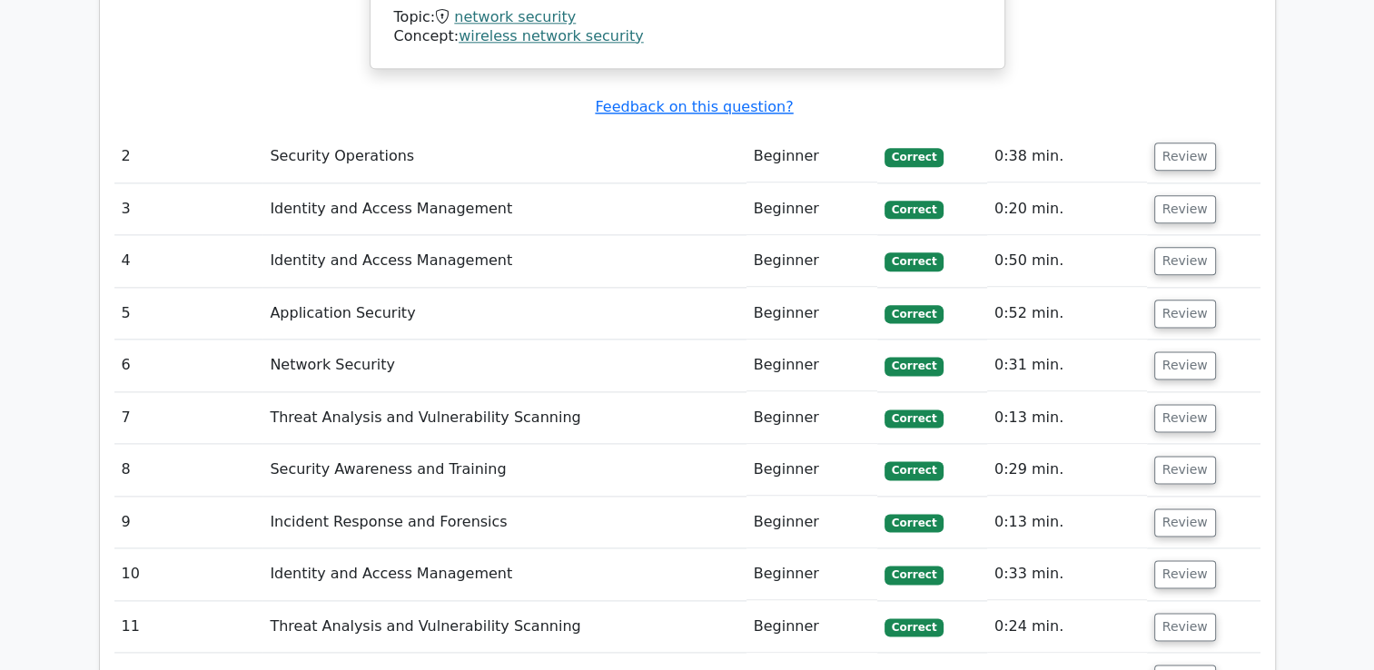
scroll to position [2089, 0]
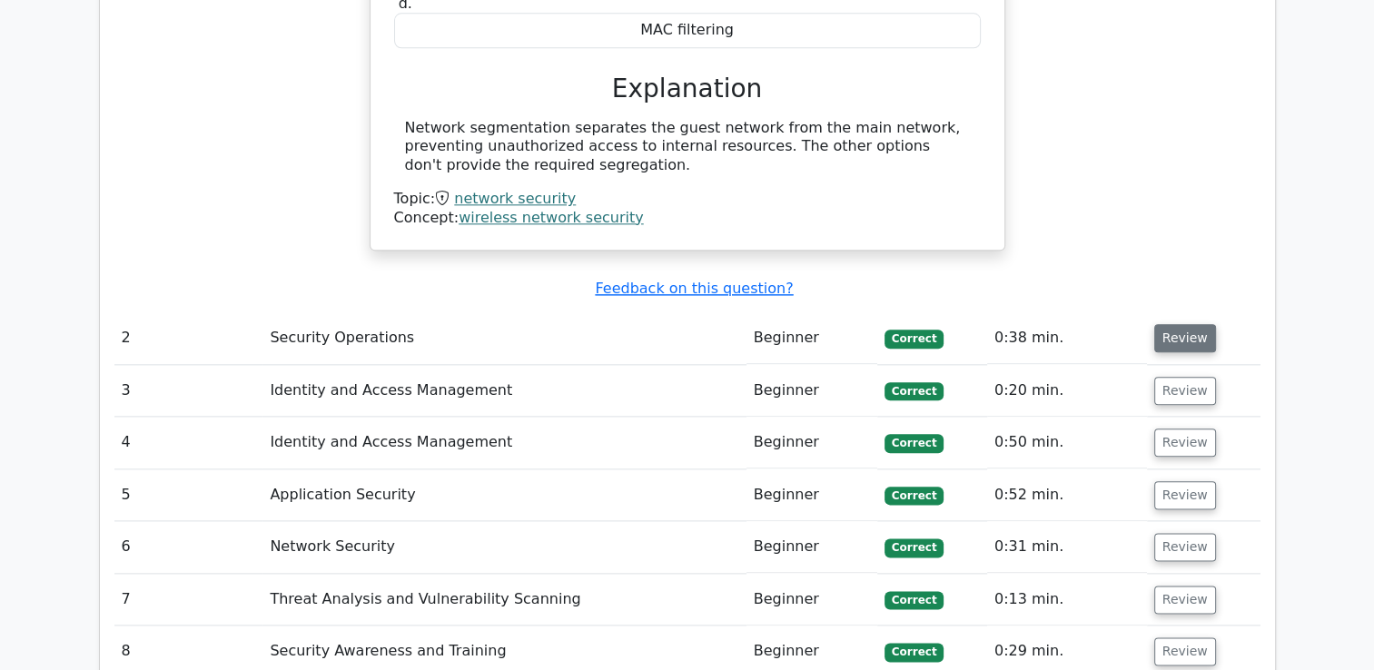
click at [1177, 324] on button "Review" at bounding box center [1186, 338] width 62 height 28
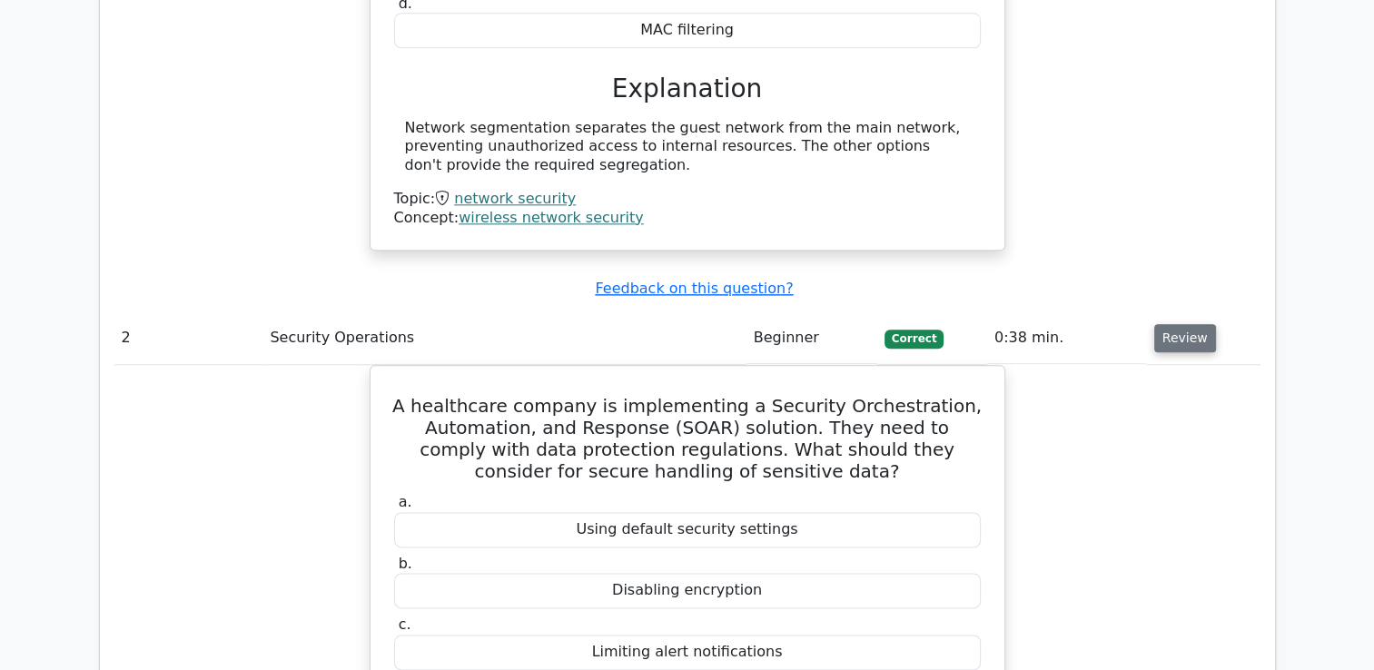
click at [1172, 324] on button "Review" at bounding box center [1186, 338] width 62 height 28
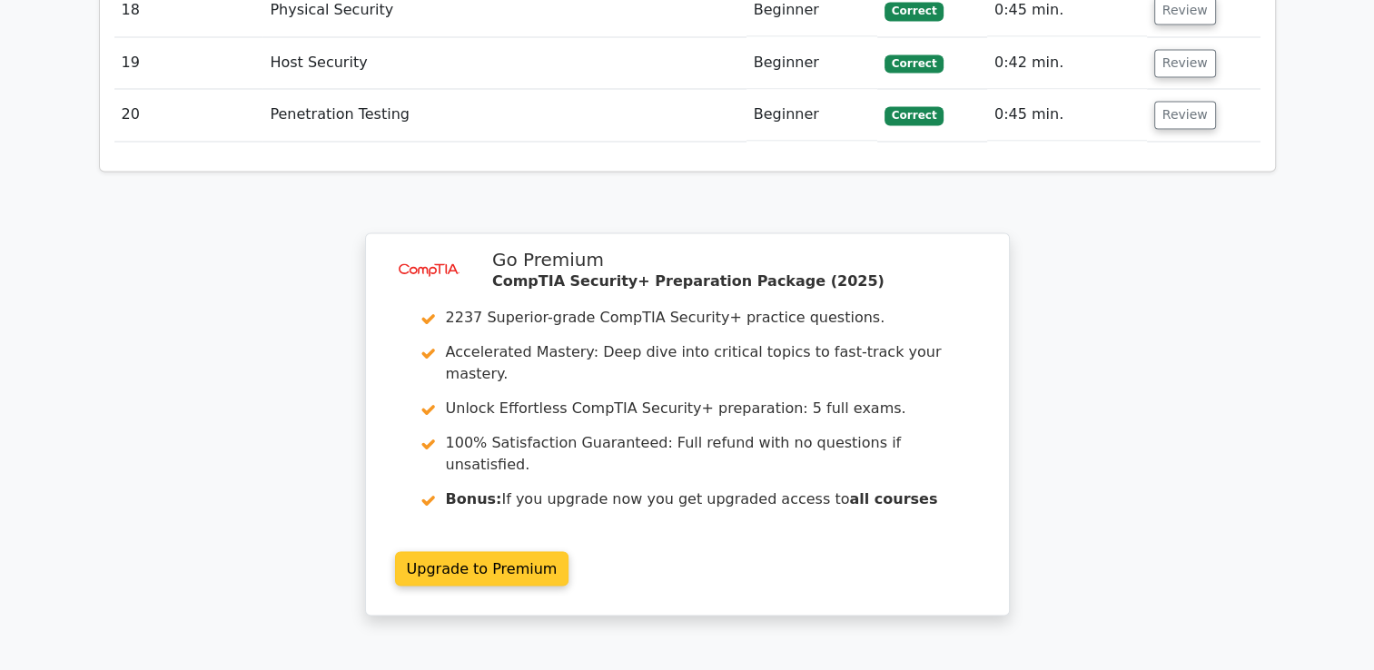
scroll to position [3452, 0]
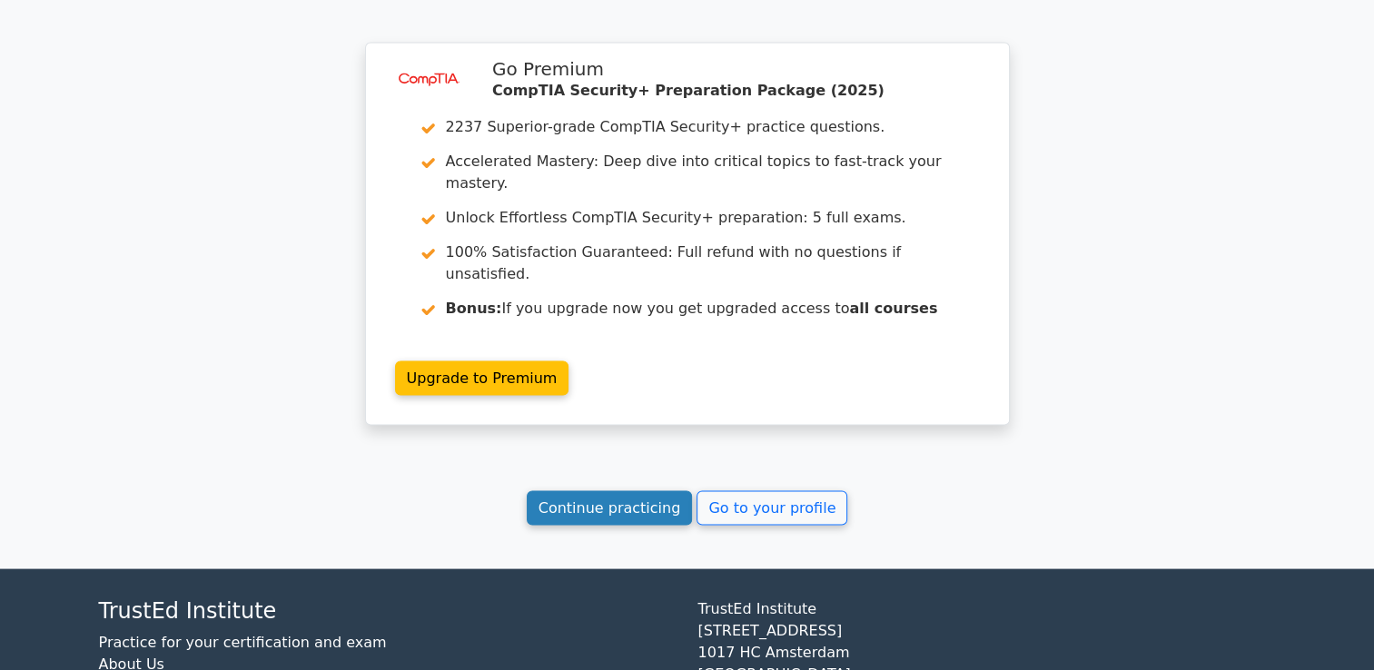
click at [665, 491] on link "Continue practicing" at bounding box center [610, 508] width 166 height 35
